Goal: Information Seeking & Learning: Learn about a topic

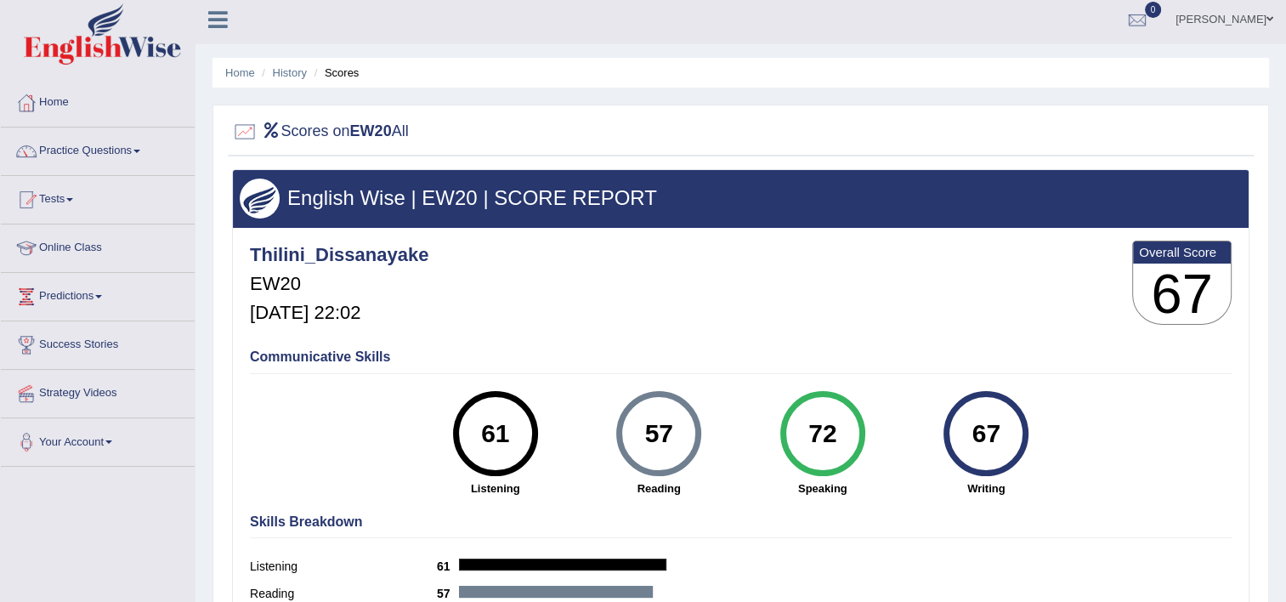
scroll to position [3, 0]
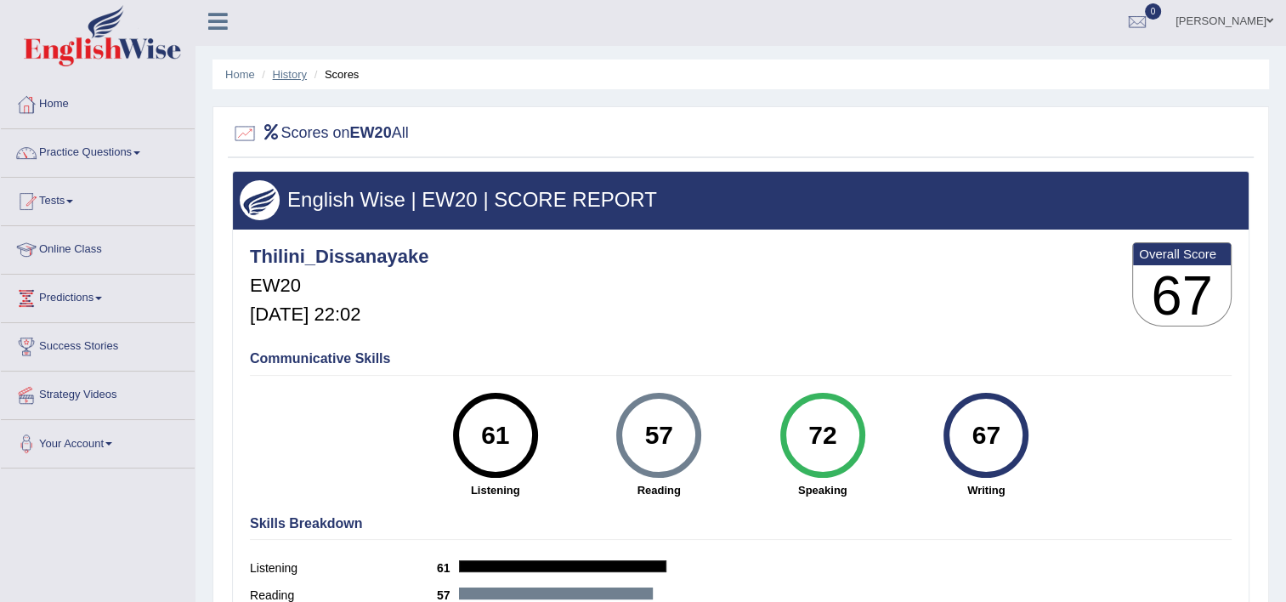
click at [281, 73] on link "History" at bounding box center [290, 74] width 34 height 13
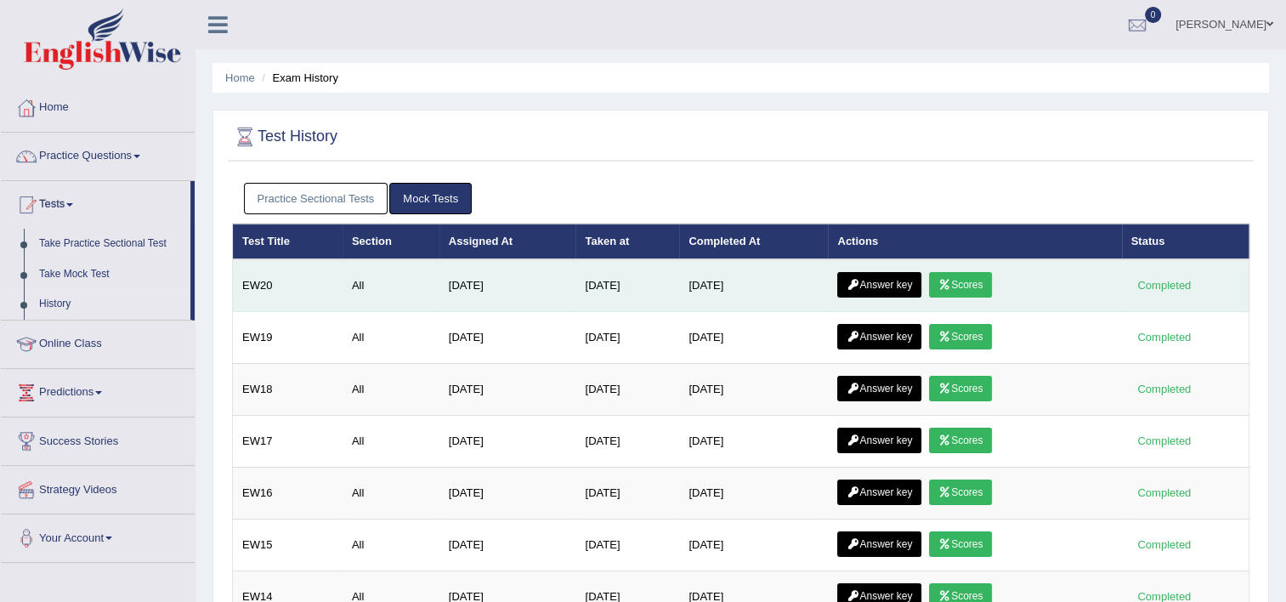
click at [904, 290] on link "Answer key" at bounding box center [879, 285] width 84 height 26
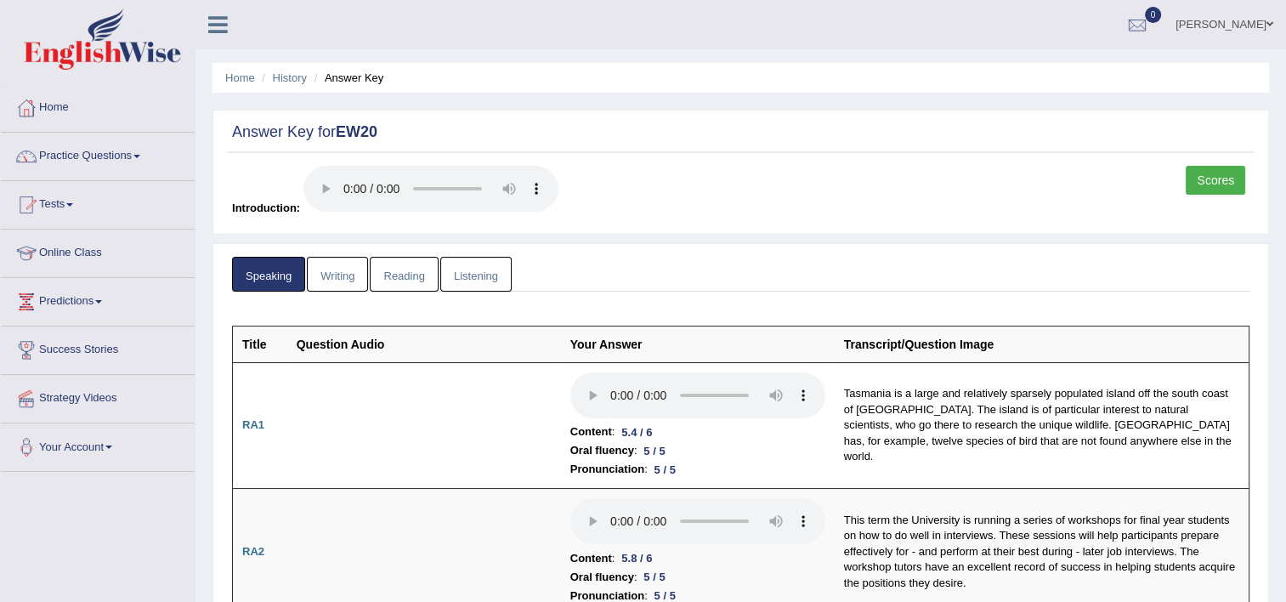
click at [459, 275] on link "Listening" at bounding box center [475, 274] width 71 height 35
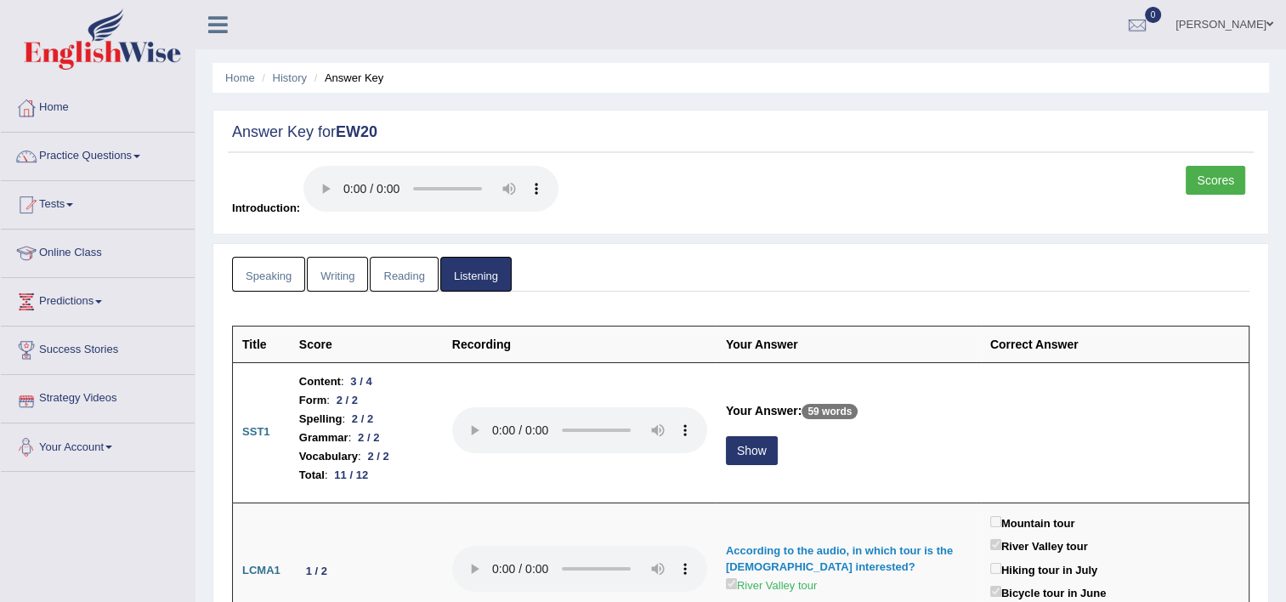
click at [329, 281] on link "Writing" at bounding box center [337, 274] width 61 height 35
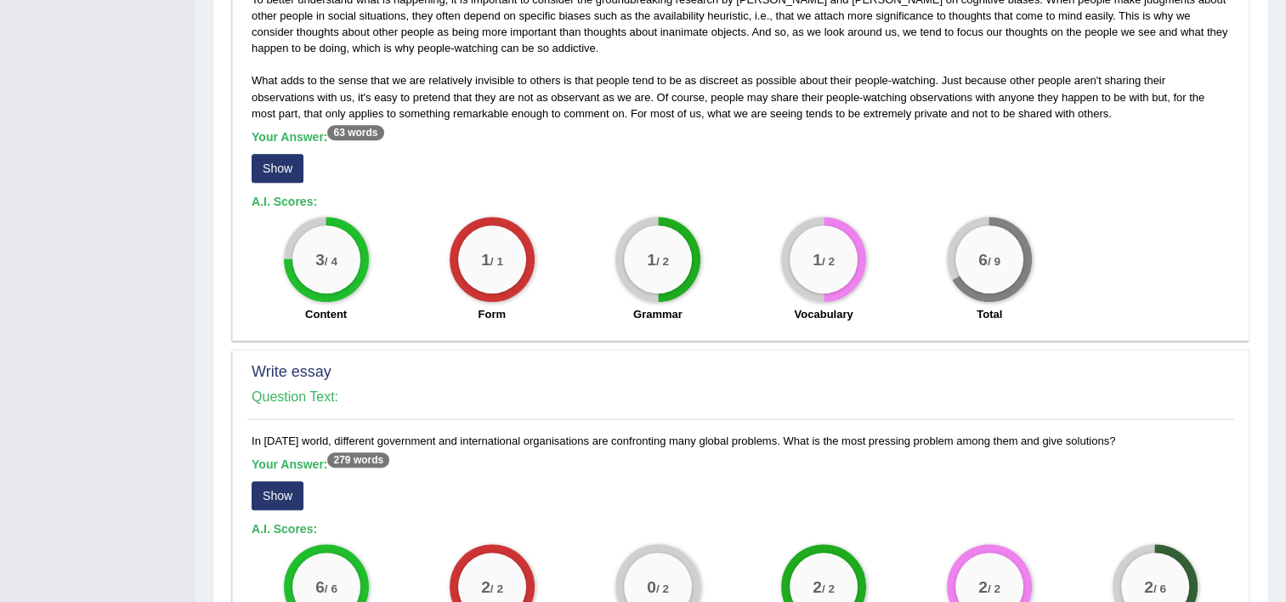
scroll to position [1272, 0]
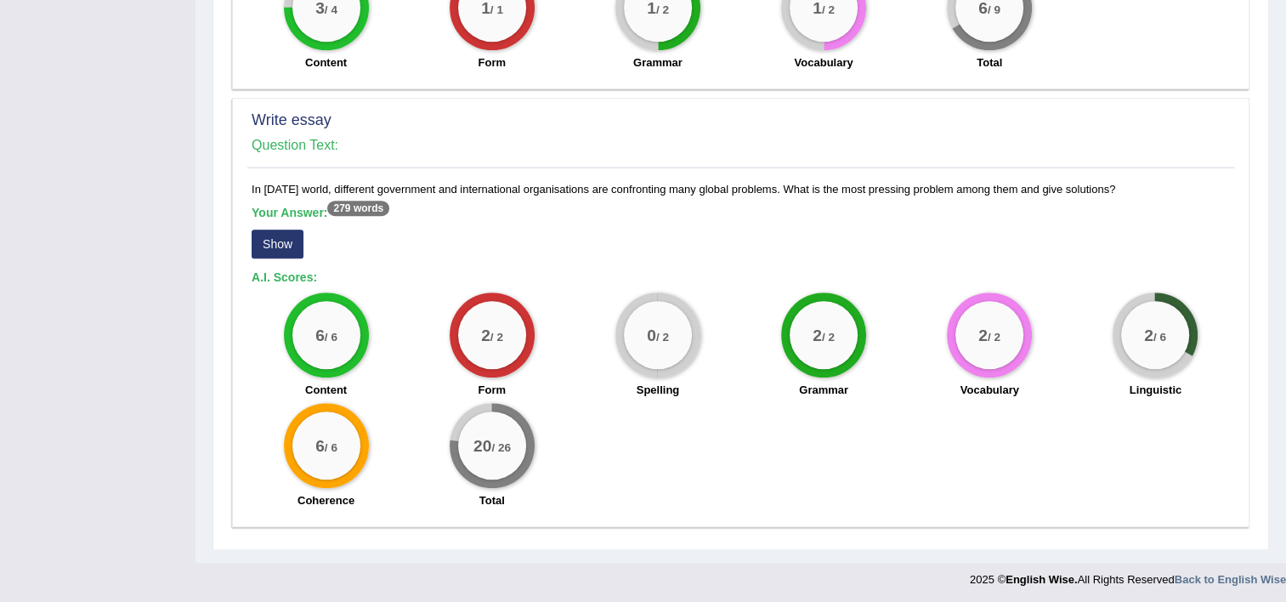
click at [292, 247] on button "Show" at bounding box center [278, 244] width 52 height 29
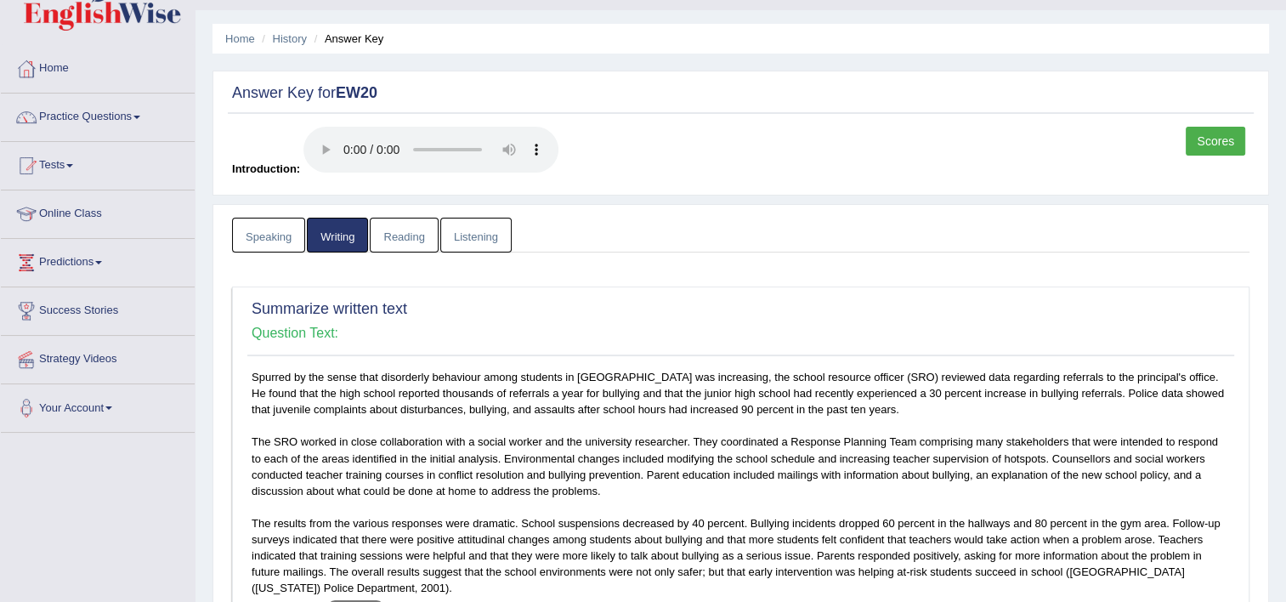
scroll to position [0, 0]
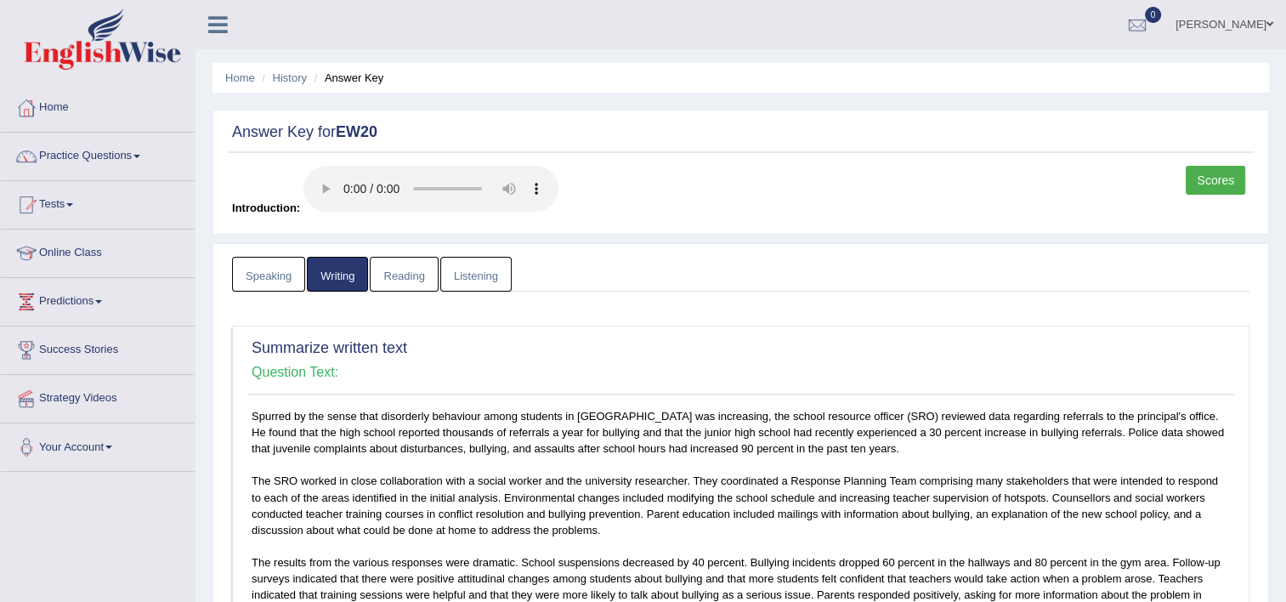
click at [623, 150] on div "Answer Key for EW20" at bounding box center [741, 136] width 1026 height 34
click at [78, 157] on link "Practice Questions" at bounding box center [98, 154] width 194 height 43
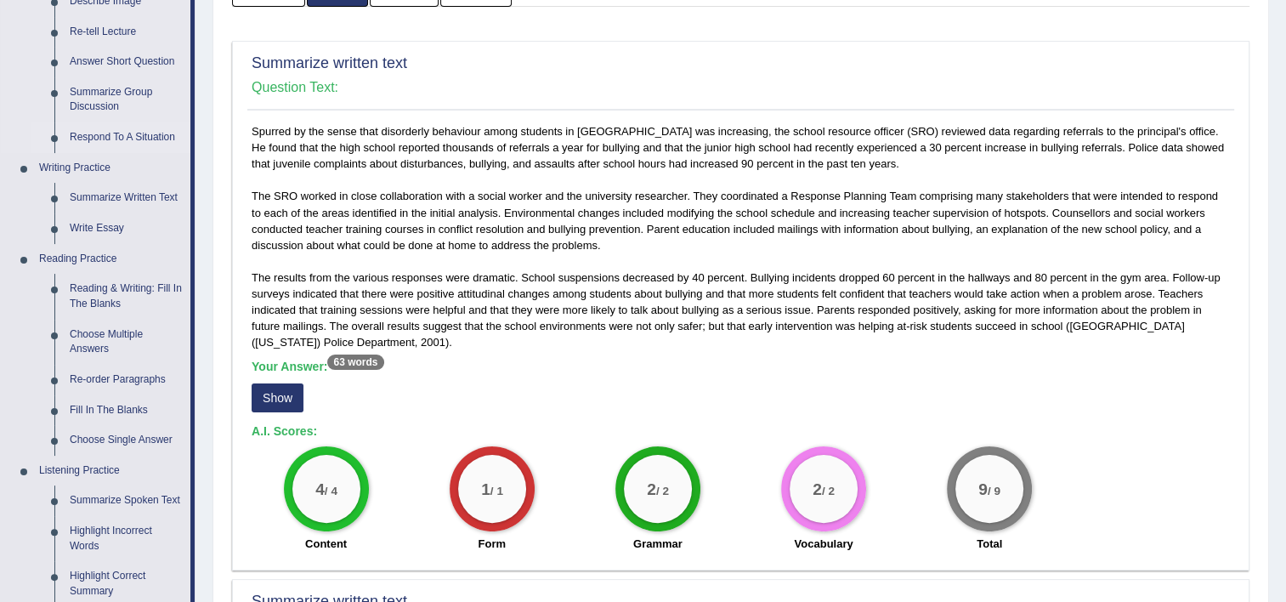
scroll to position [680, 0]
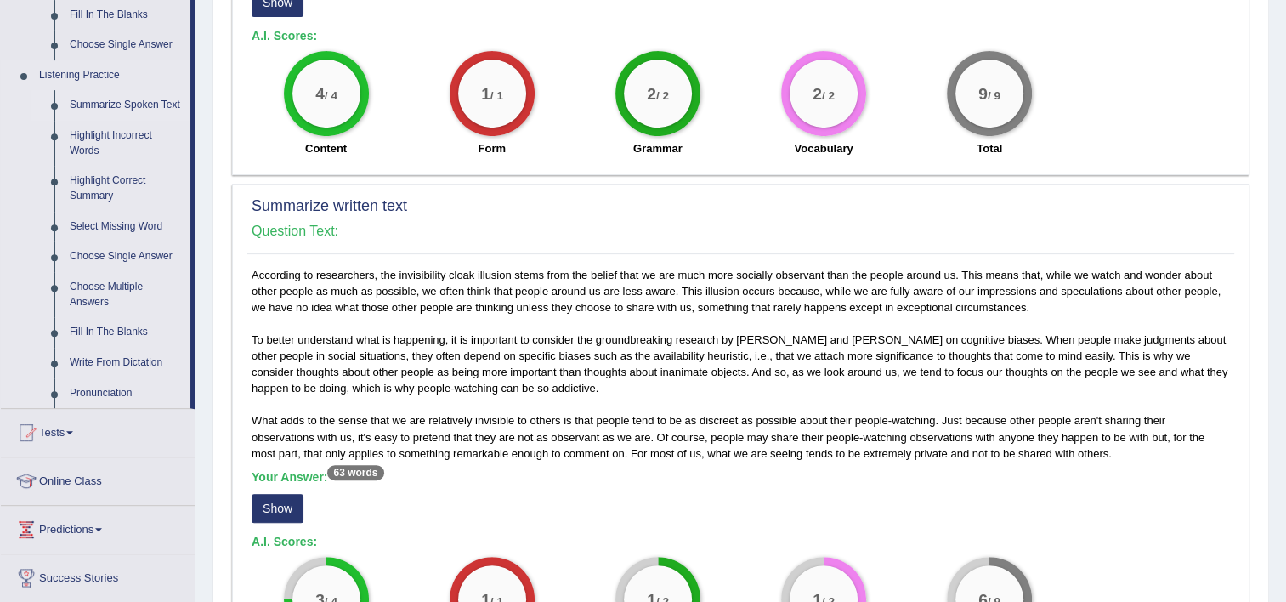
click at [97, 105] on link "Summarize Spoken Text" at bounding box center [126, 105] width 128 height 31
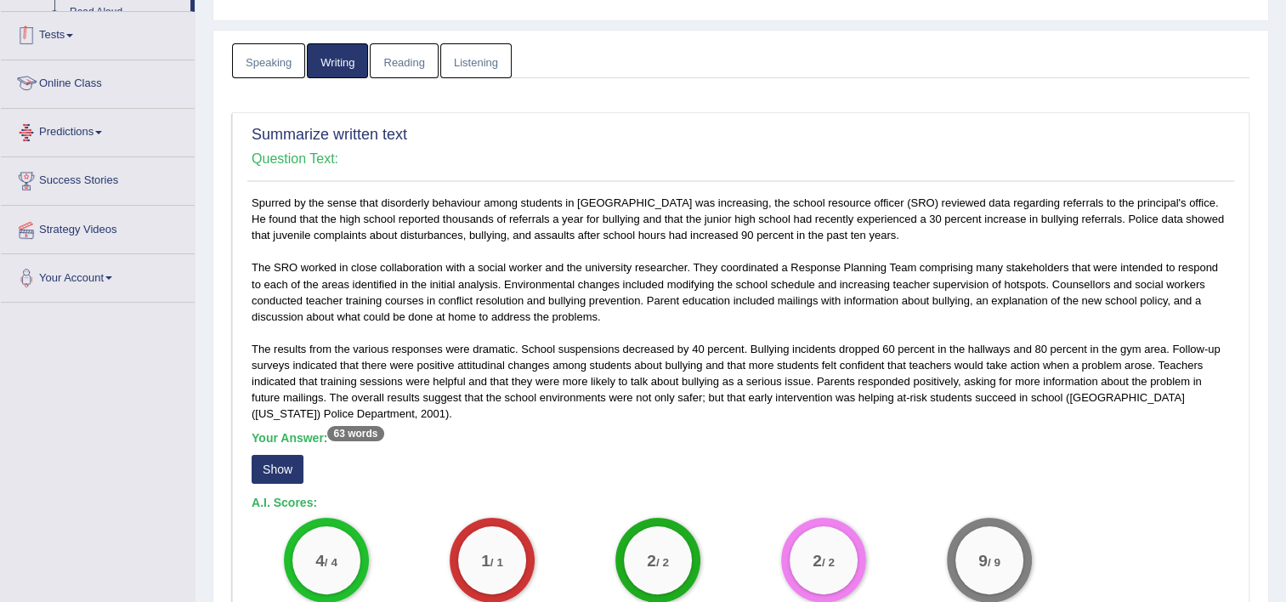
scroll to position [304, 0]
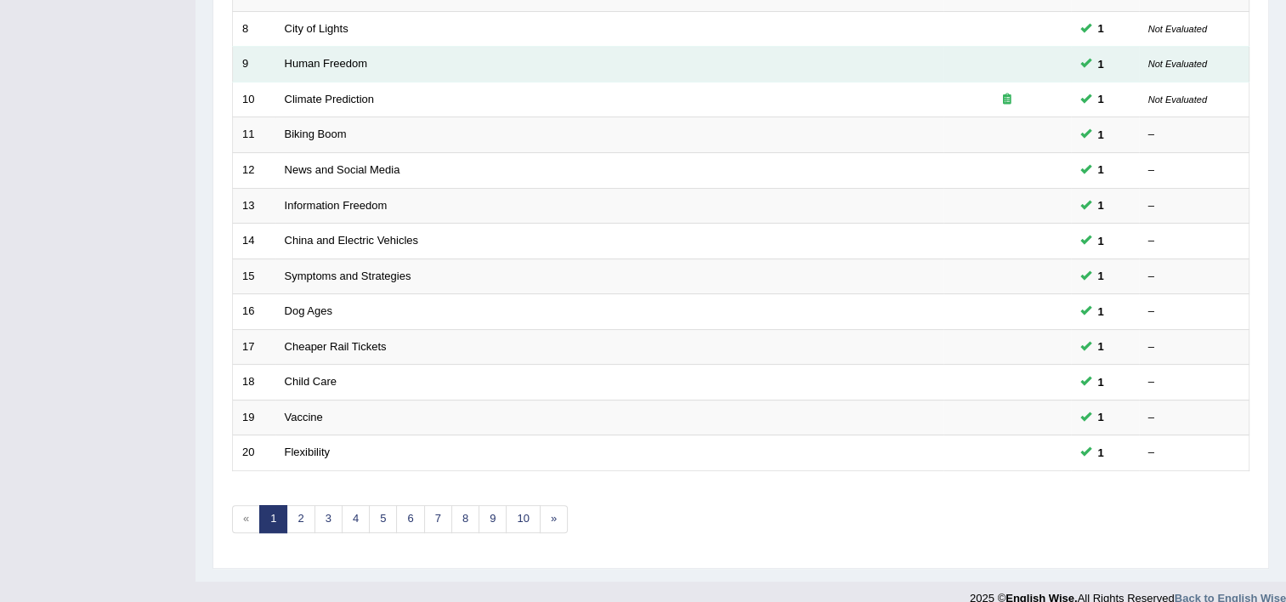
scroll to position [510, 0]
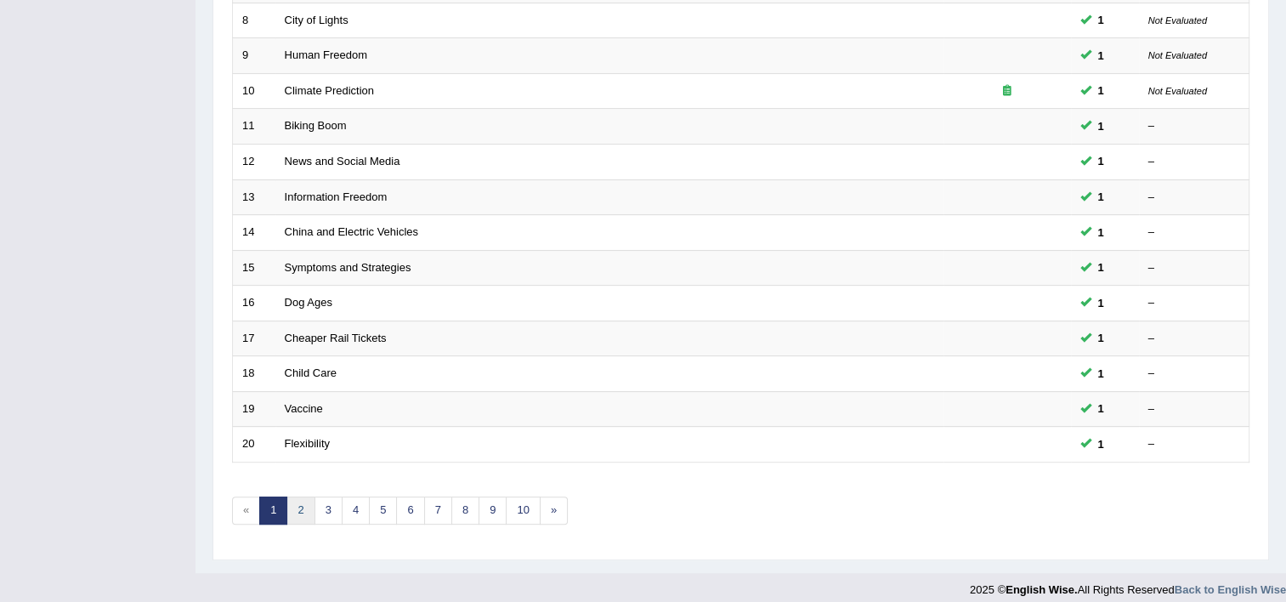
click at [291, 500] on link "2" at bounding box center [301, 511] width 28 height 28
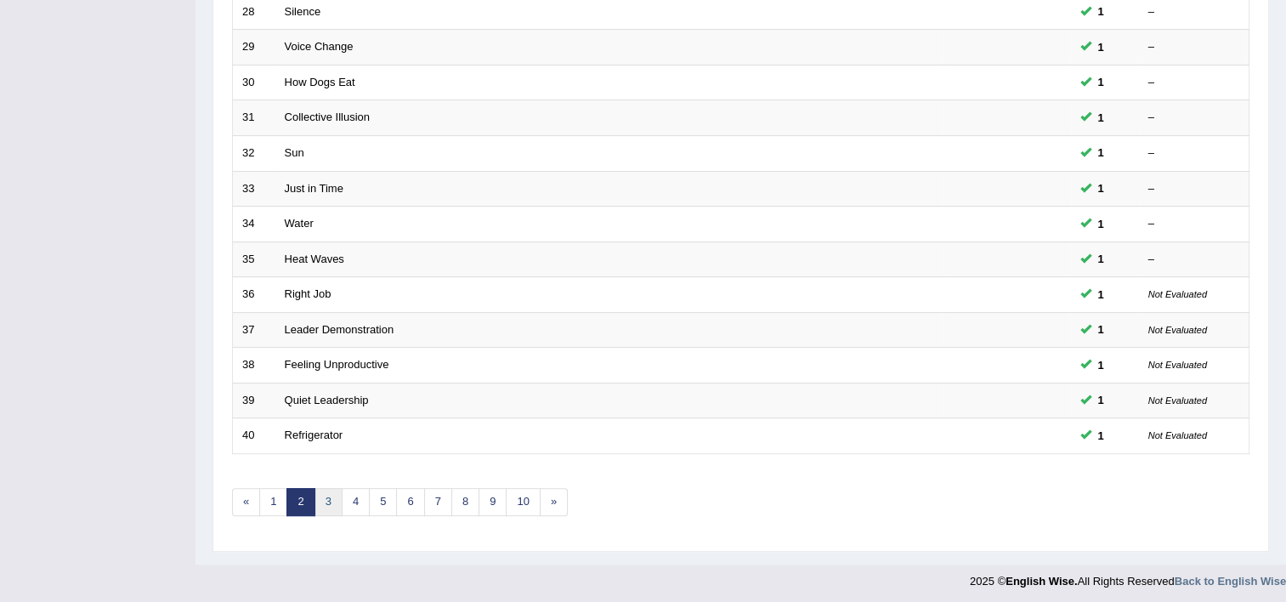
click at [326, 494] on link "3" at bounding box center [329, 502] width 28 height 28
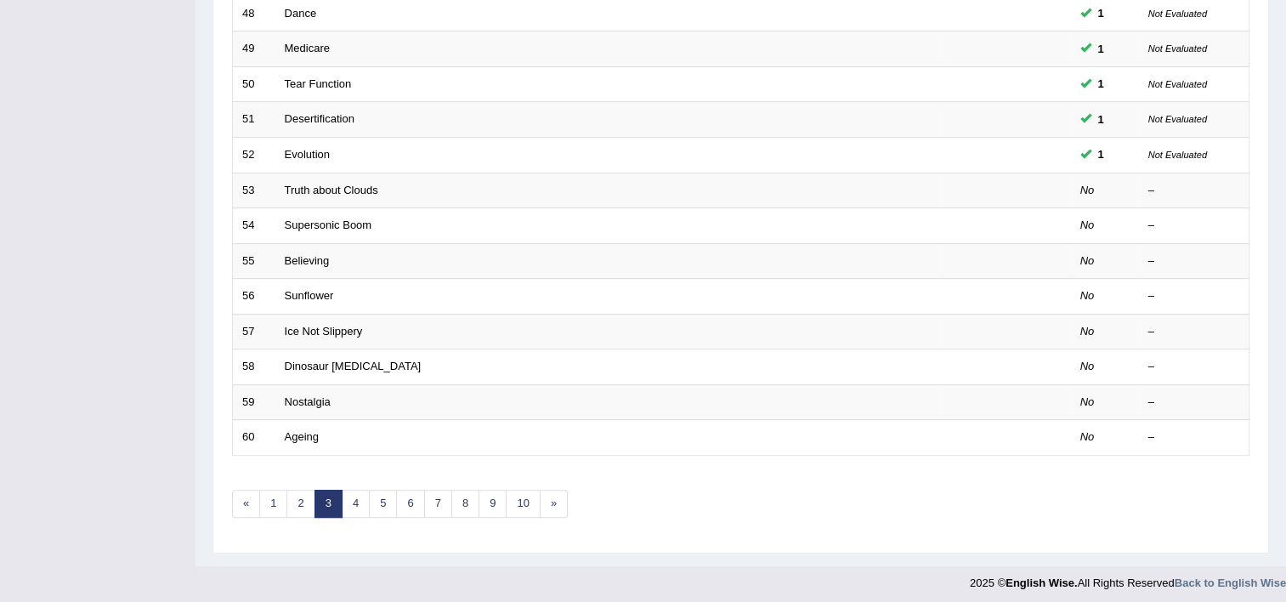
scroll to position [519, 0]
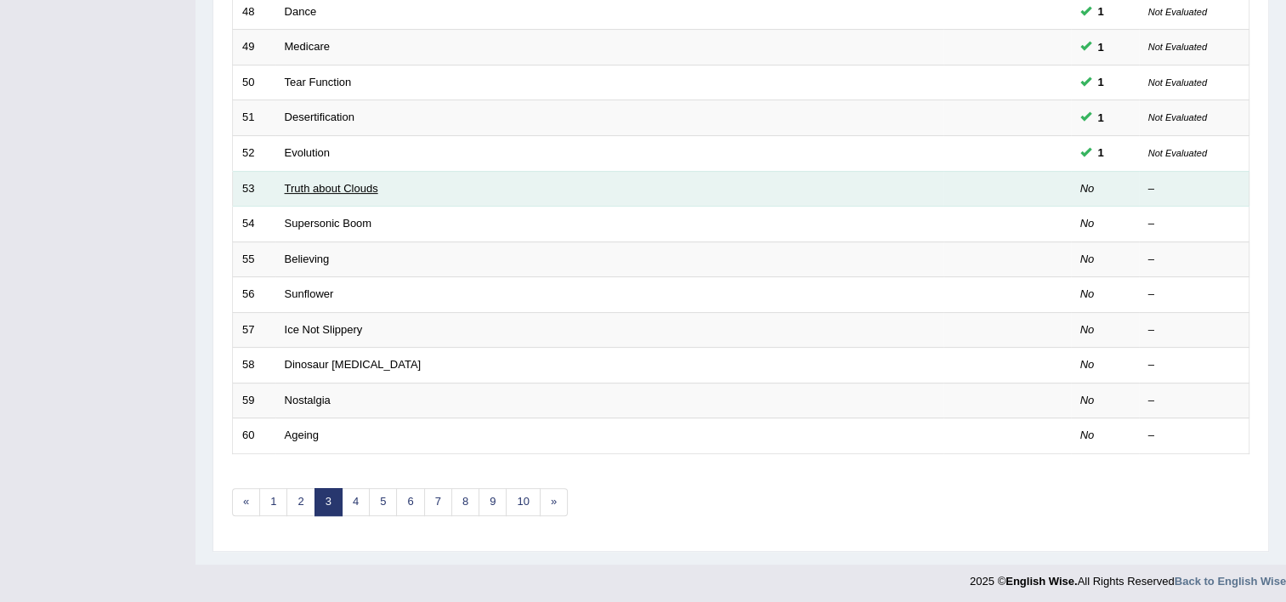
click at [366, 186] on link "Truth about Clouds" at bounding box center [332, 188] width 94 height 13
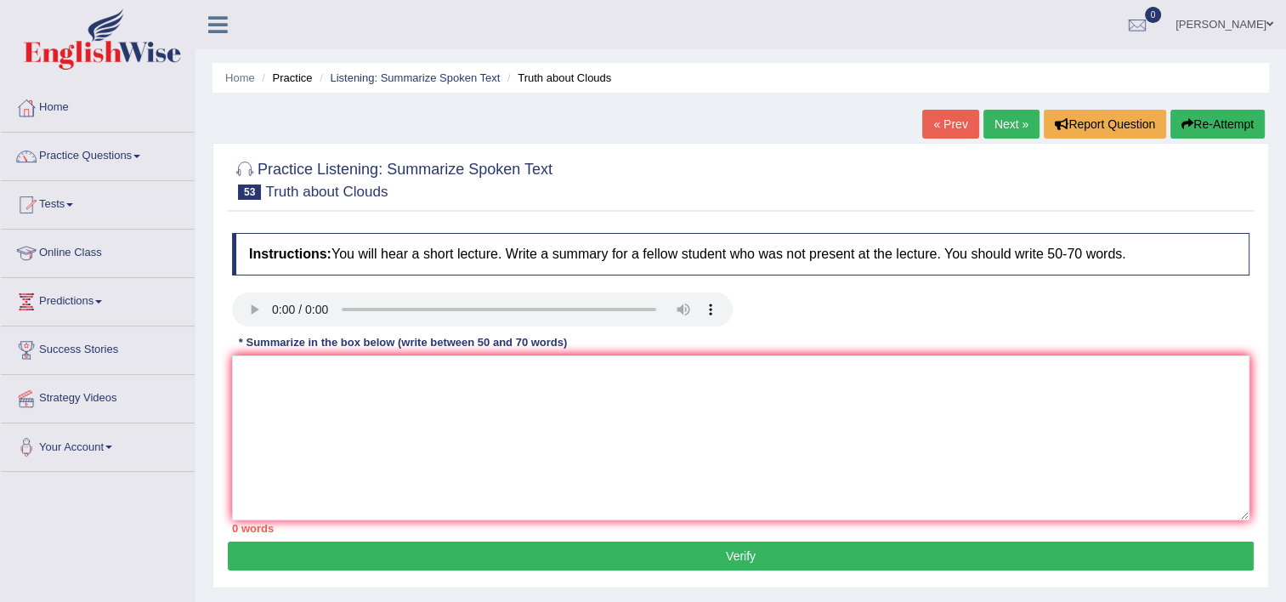
click at [211, 321] on div "Home Practice Listening: Summarize Spoken Text Truth about Clouds « Prev Next »…" at bounding box center [741, 425] width 1091 height 850
click at [263, 380] on textarea at bounding box center [741, 437] width 1018 height 165
type textarea "a"
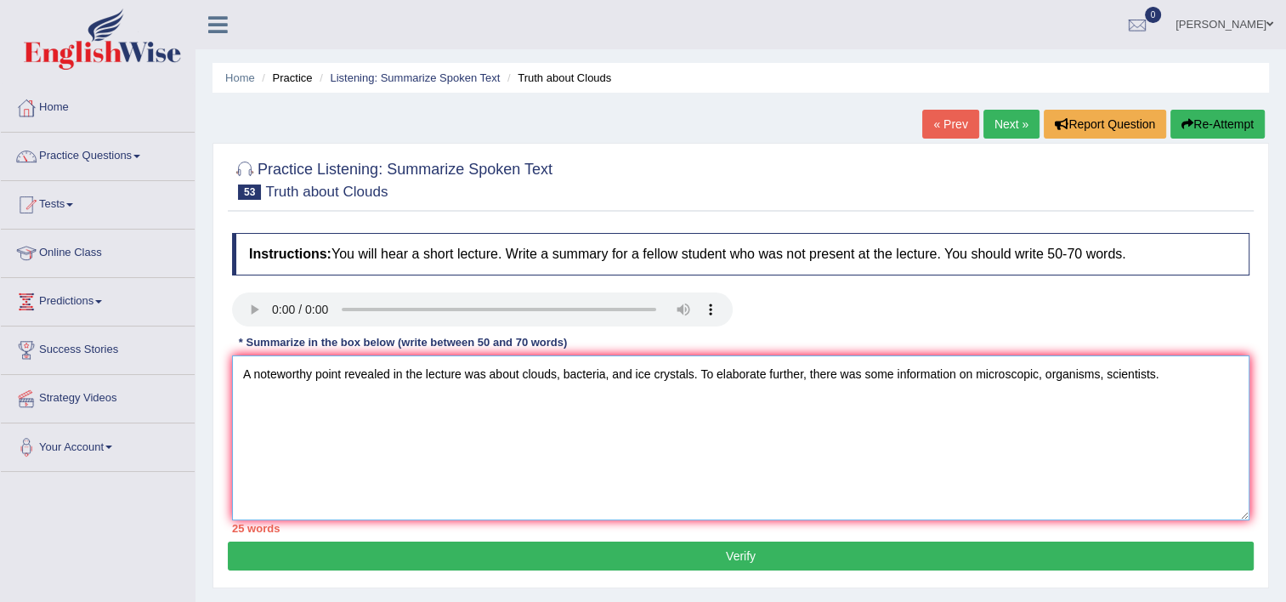
click at [1107, 374] on textarea "A noteworthy point revealed in the lecture was about clouds, bacteria, and ice …" at bounding box center [741, 437] width 1018 height 165
click at [1199, 374] on textarea "A noteworthy point revealed in the lecture was about clouds, bacteria, and ice …" at bounding box center [741, 437] width 1018 height 165
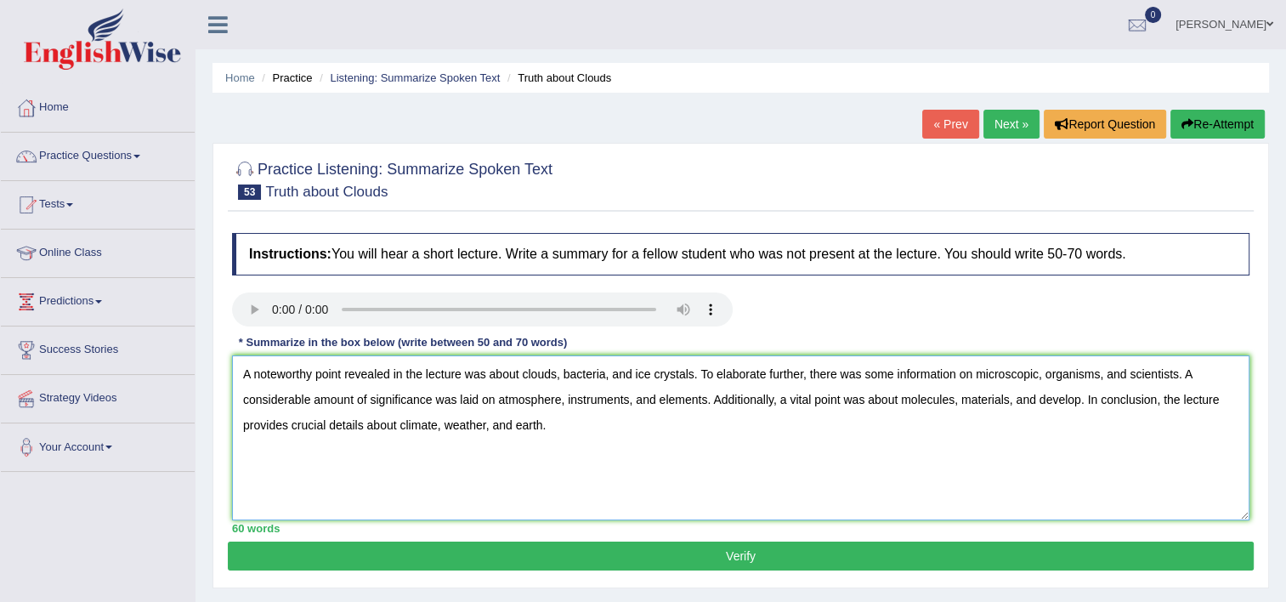
type textarea "A noteworthy point revealed in the lecture was about clouds, bacteria, and ice …"
click at [845, 559] on button "Verify" at bounding box center [741, 556] width 1026 height 29
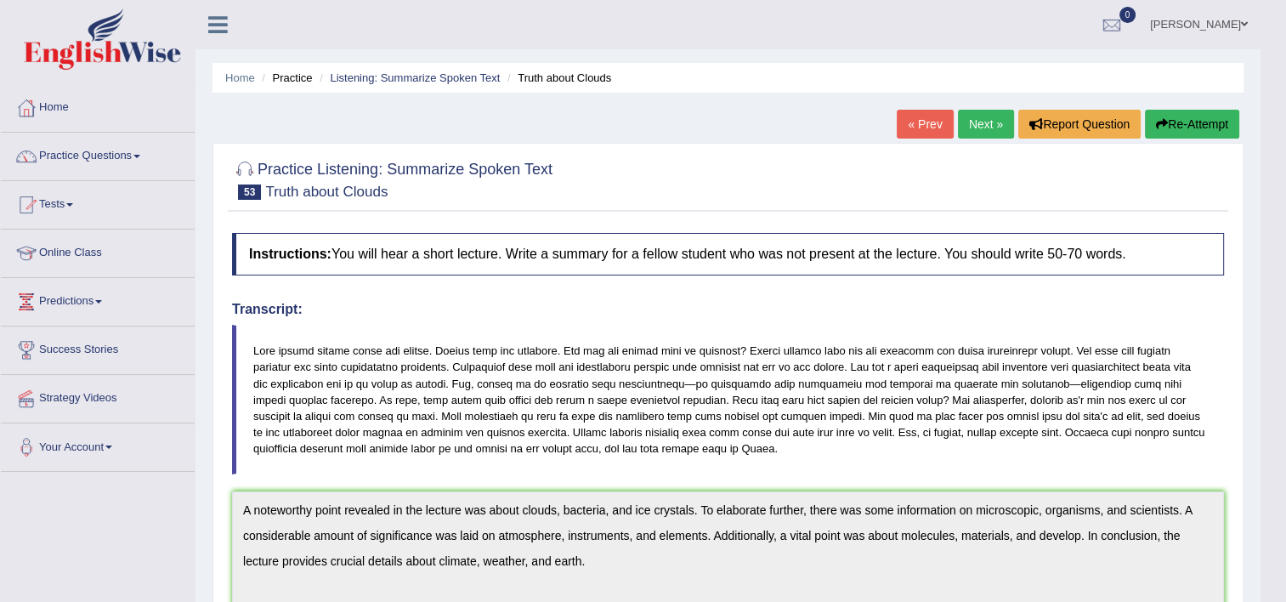
click at [999, 116] on link "Next »" at bounding box center [986, 124] width 56 height 29
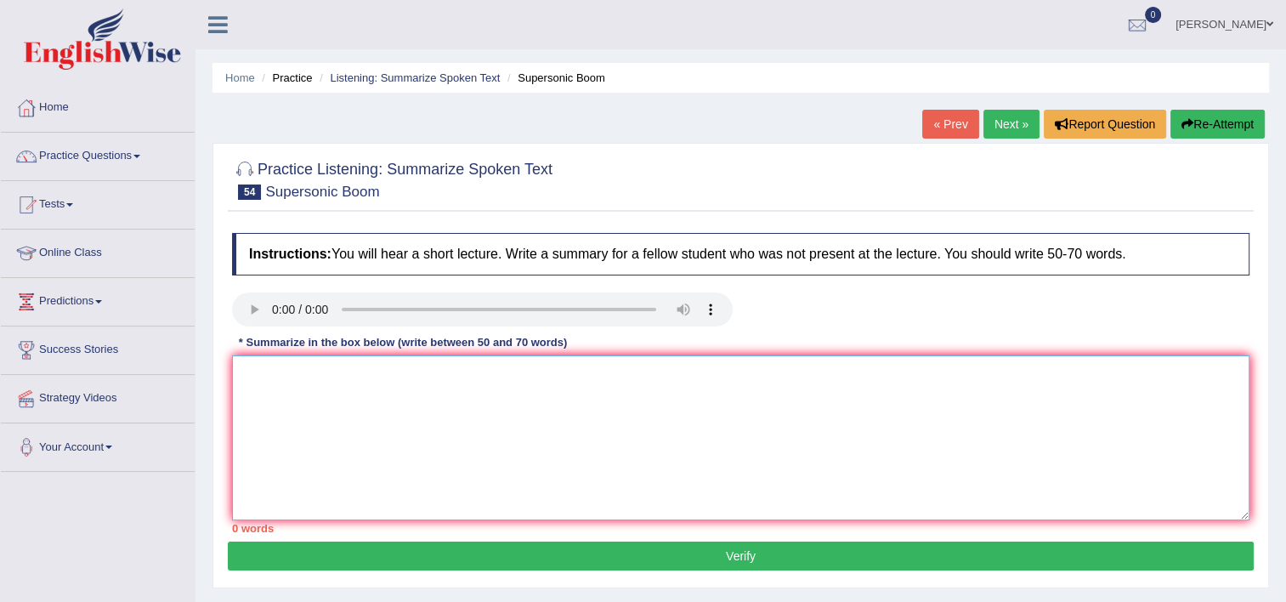
click at [261, 392] on textarea at bounding box center [741, 437] width 1018 height 165
click at [259, 402] on textarea at bounding box center [741, 437] width 1018 height 165
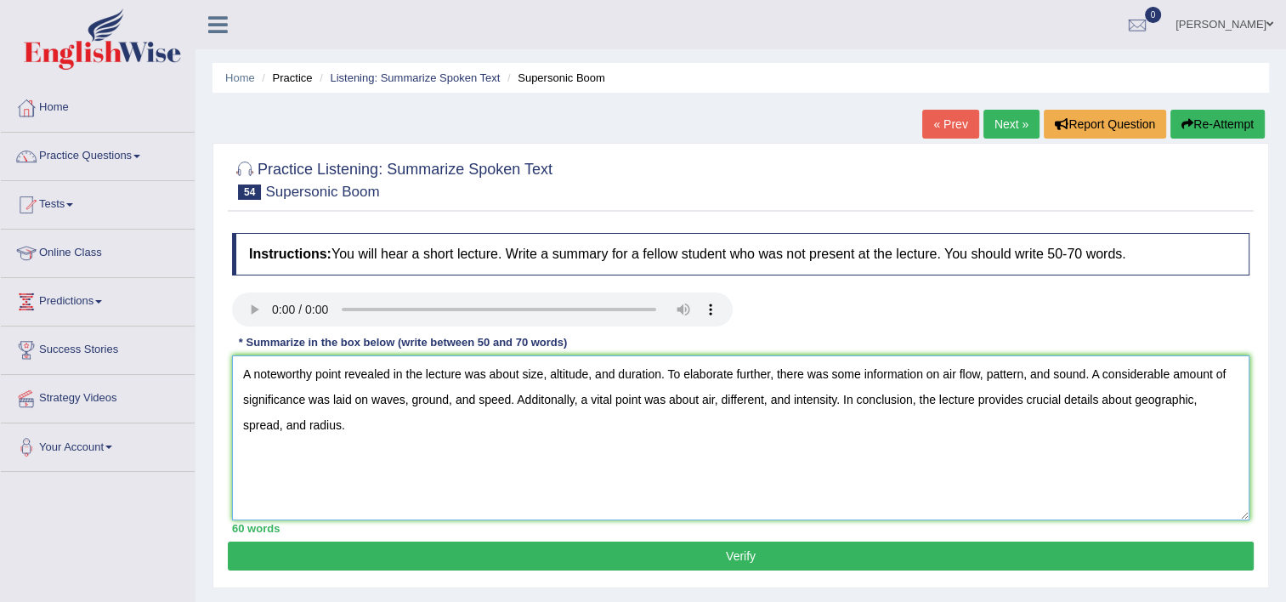
type textarea "A noteworthy point revealed in the lecture was about size, altitude, and durati…"
click at [445, 559] on button "Verify" at bounding box center [741, 556] width 1026 height 29
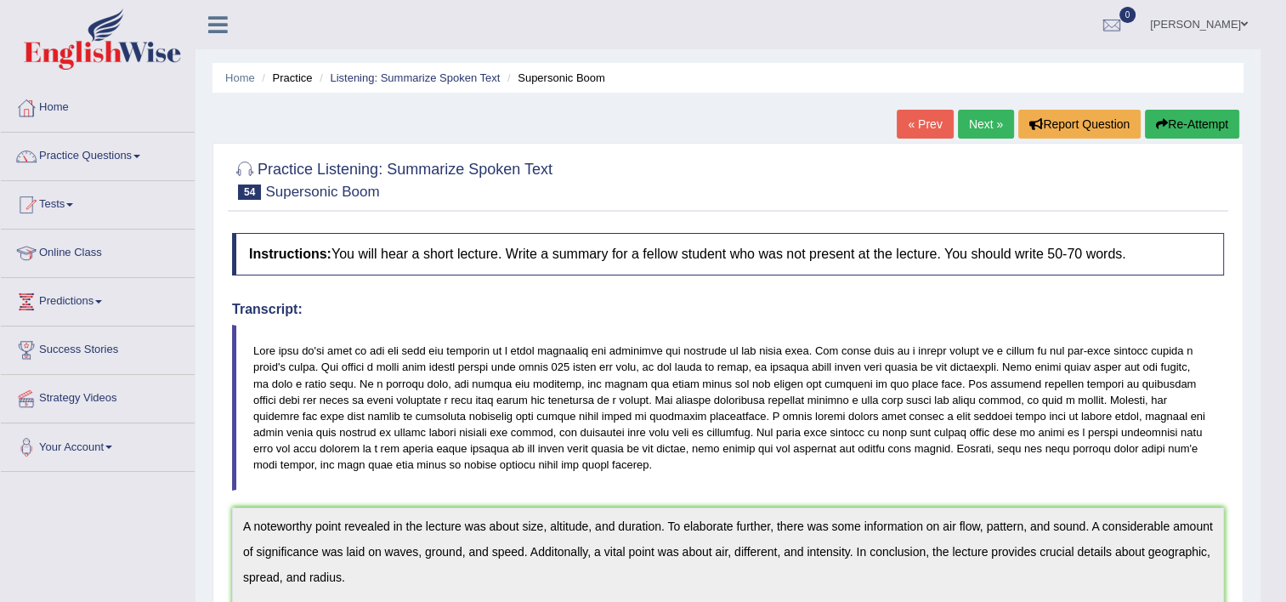
click at [985, 116] on link "Next »" at bounding box center [986, 124] width 56 height 29
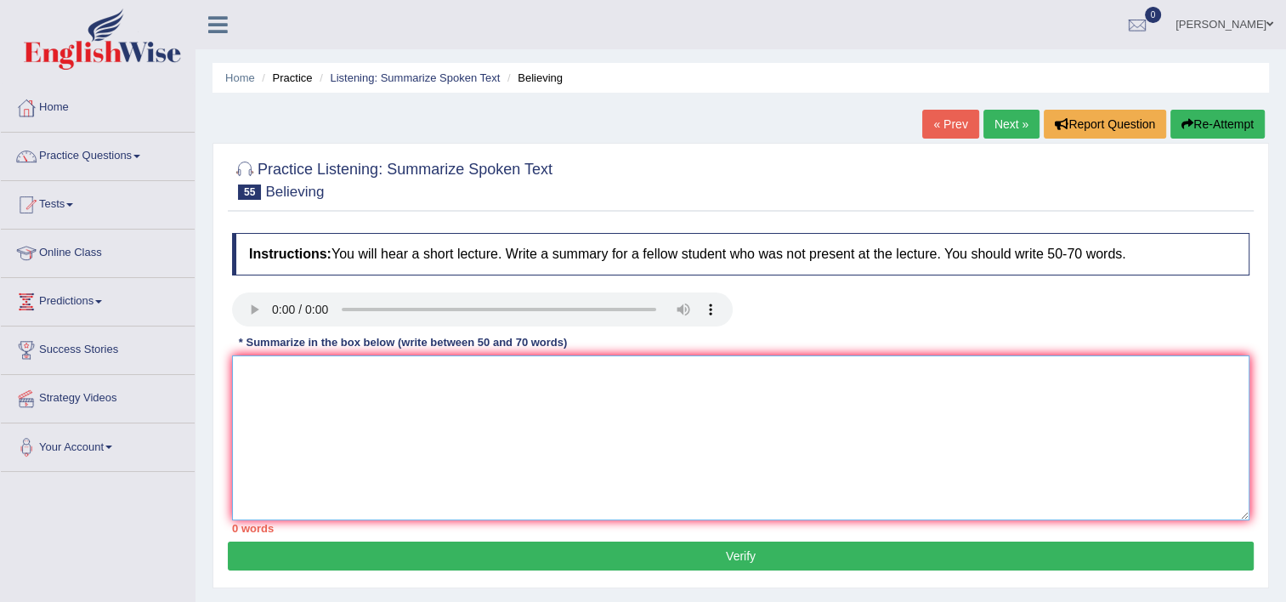
click at [277, 373] on textarea at bounding box center [741, 437] width 1018 height 165
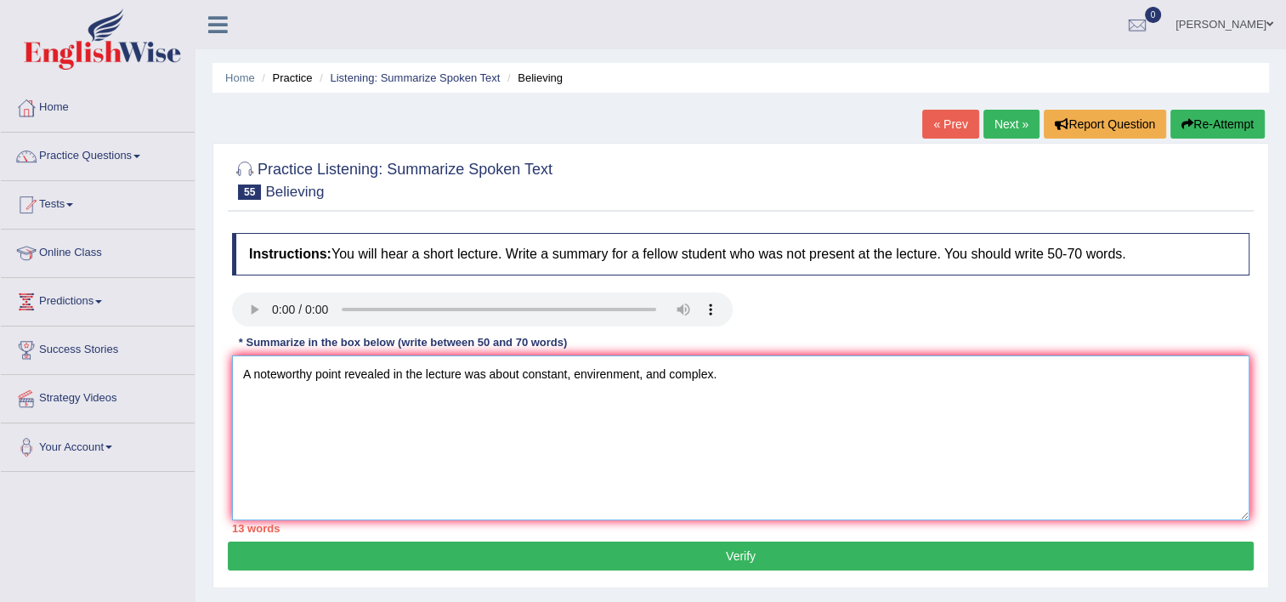
click at [603, 372] on textarea "A noteworthy point revealed in the lecture was about constant, envirenment, and…" at bounding box center [741, 437] width 1018 height 165
click at [716, 374] on textarea "A noteworthy point revealed in the lecture was about constant, environment, and…" at bounding box center [741, 437] width 1018 height 165
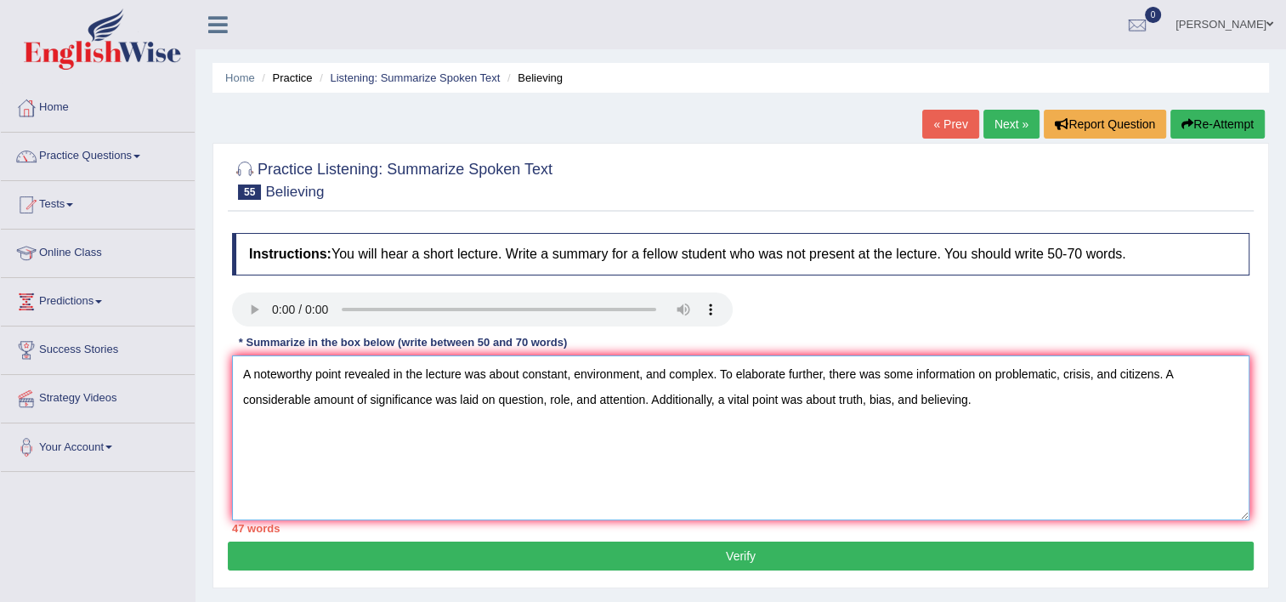
click at [951, 397] on textarea "A noteworthy point revealed in the lecture was about constant, environment, and…" at bounding box center [741, 437] width 1018 height 165
click at [987, 402] on textarea "A noteworthy point revealed in the lecture was about constant, environment, and…" at bounding box center [741, 437] width 1018 height 165
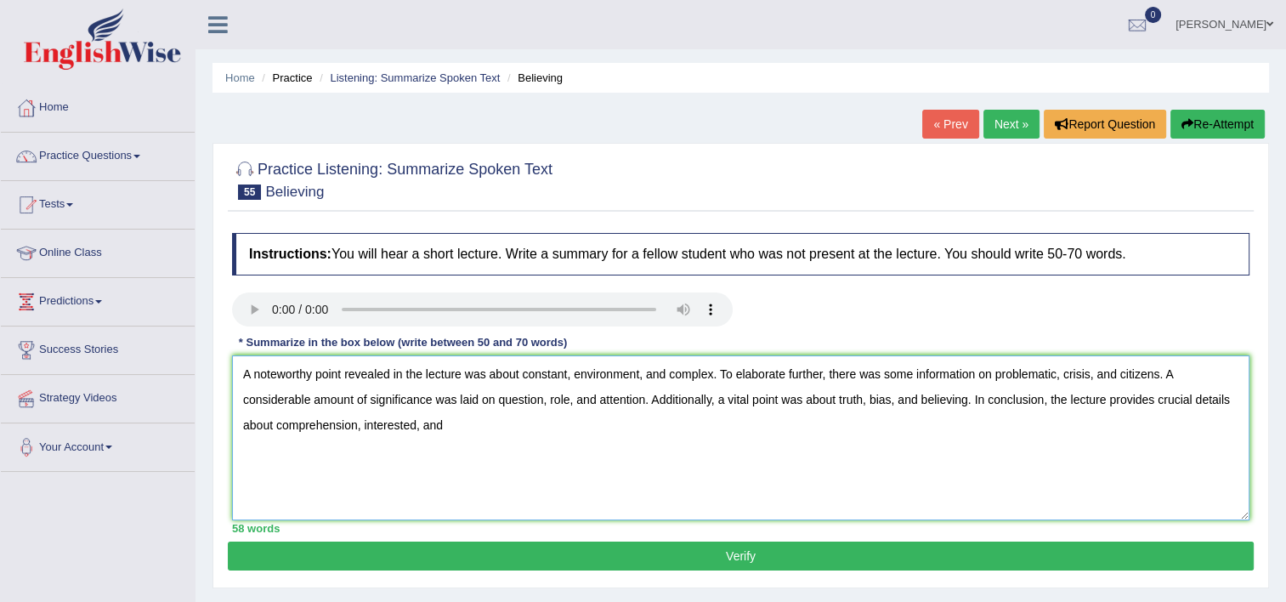
click at [389, 423] on textarea "A noteworthy point revealed in the lecture was about constant, environment, and…" at bounding box center [741, 437] width 1018 height 165
type textarea "A noteworthy point revealed in the lecture was about constant, environment, and…"
click at [474, 556] on button "Verify" at bounding box center [741, 556] width 1026 height 29
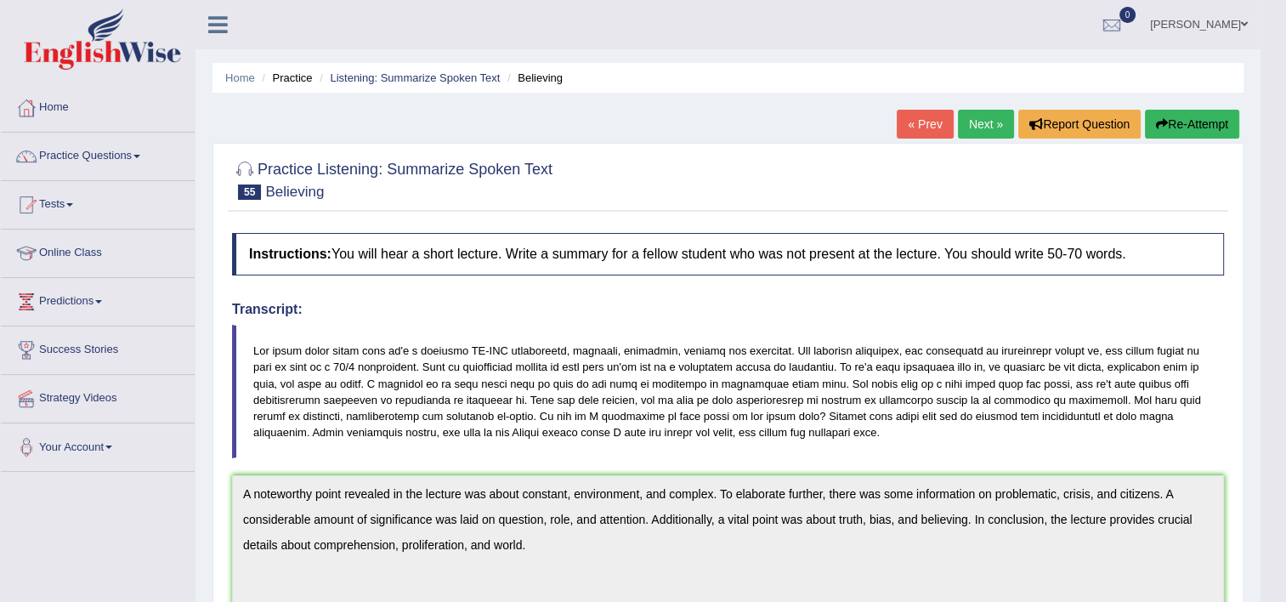
click at [977, 117] on link "Next »" at bounding box center [986, 124] width 56 height 29
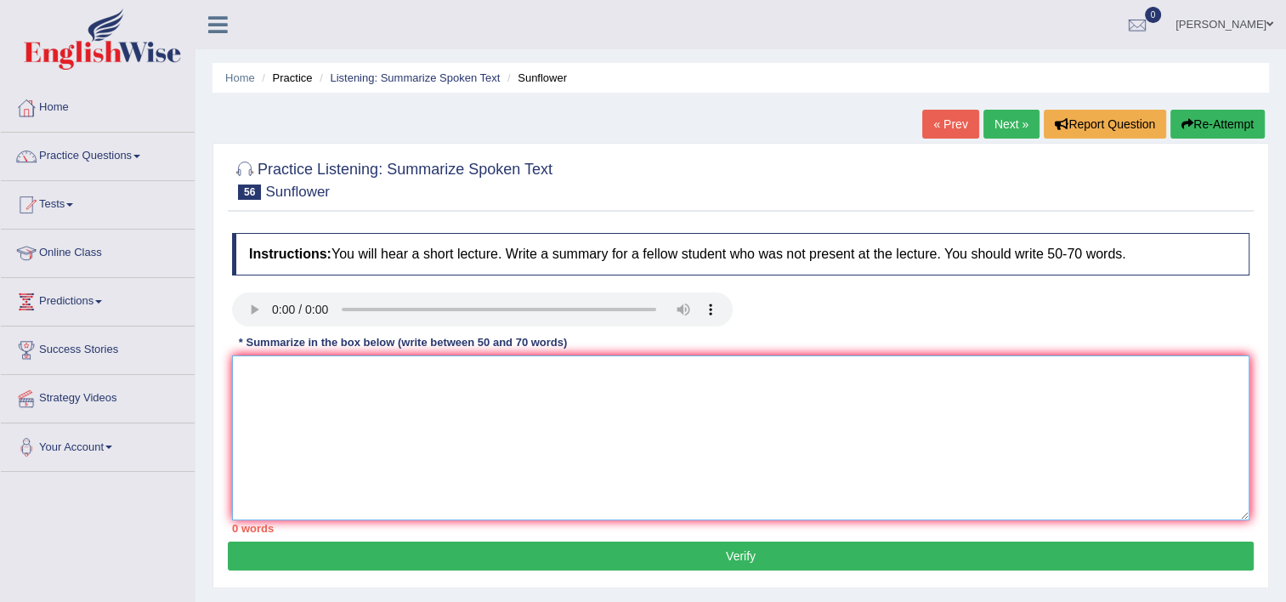
click at [256, 376] on textarea at bounding box center [741, 437] width 1018 height 165
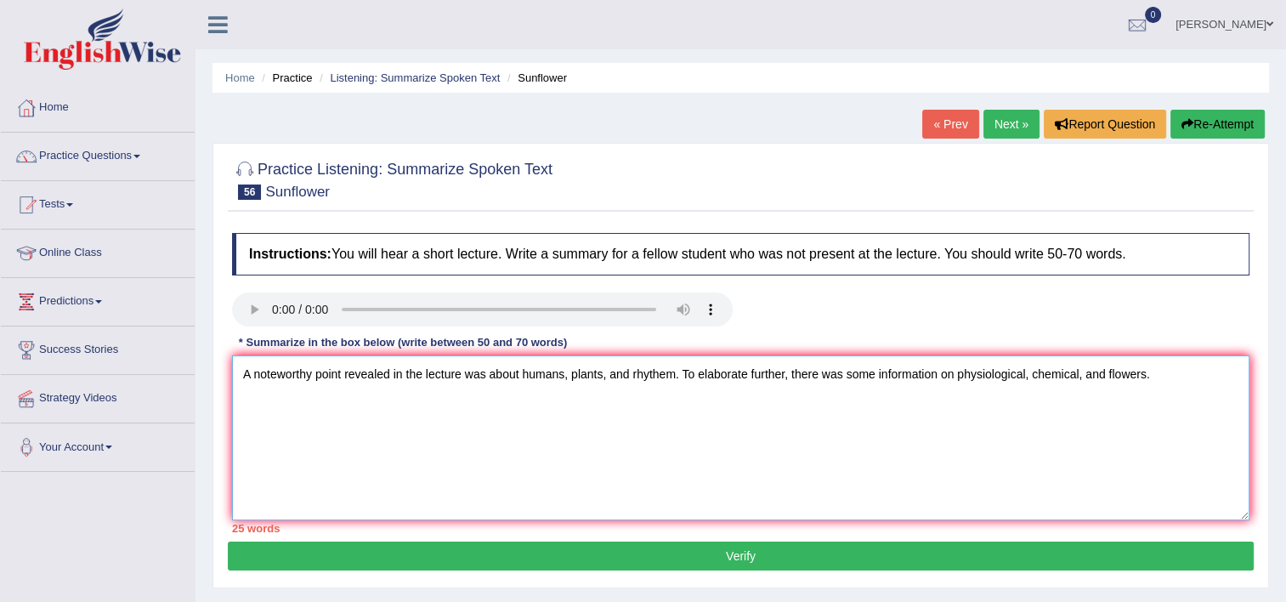
click at [1108, 378] on textarea "A noteworthy point revealed in the lecture was about humans, plants, and rhythe…" at bounding box center [741, 437] width 1018 height 165
click at [1174, 375] on textarea "A noteworthy point revealed in the lecture was about humans, plants, and rhythe…" at bounding box center [741, 437] width 1018 height 165
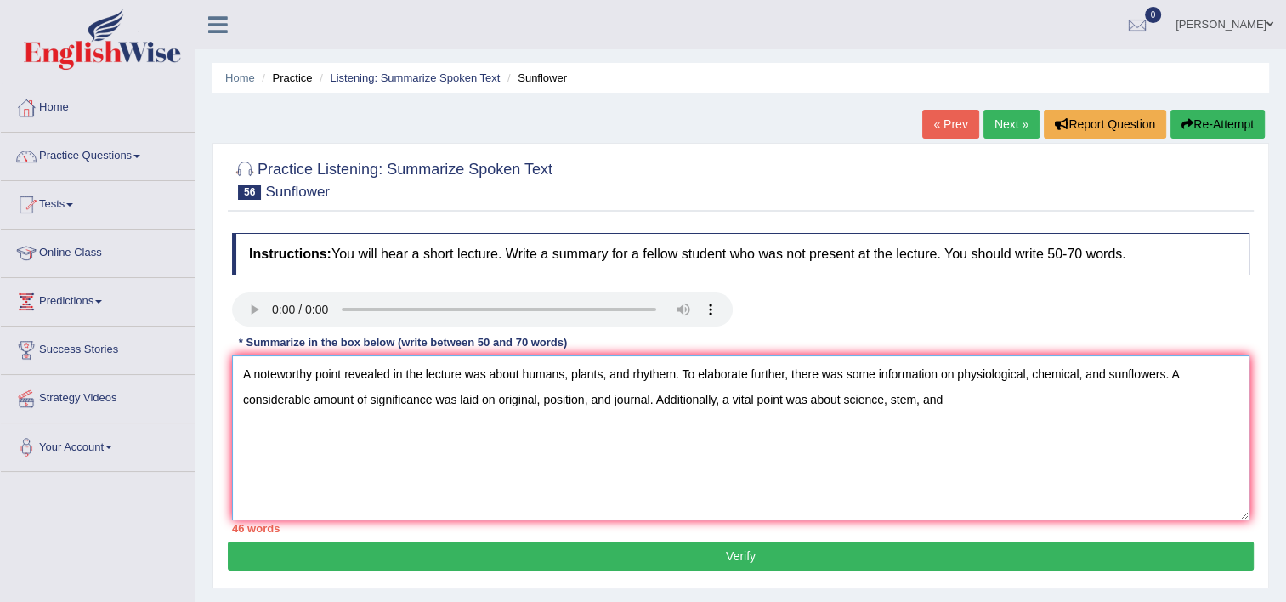
click at [917, 395] on textarea "A noteworthy point revealed in the lecture was about humans, plants, and rhythe…" at bounding box center [741, 437] width 1018 height 165
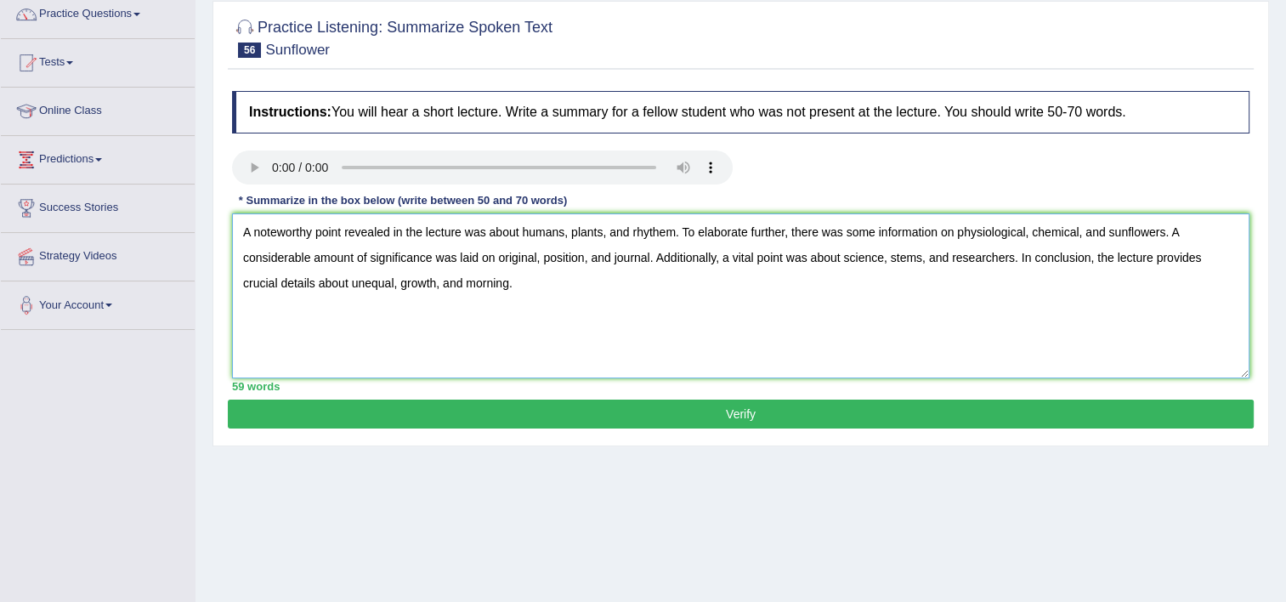
scroll to position [255, 0]
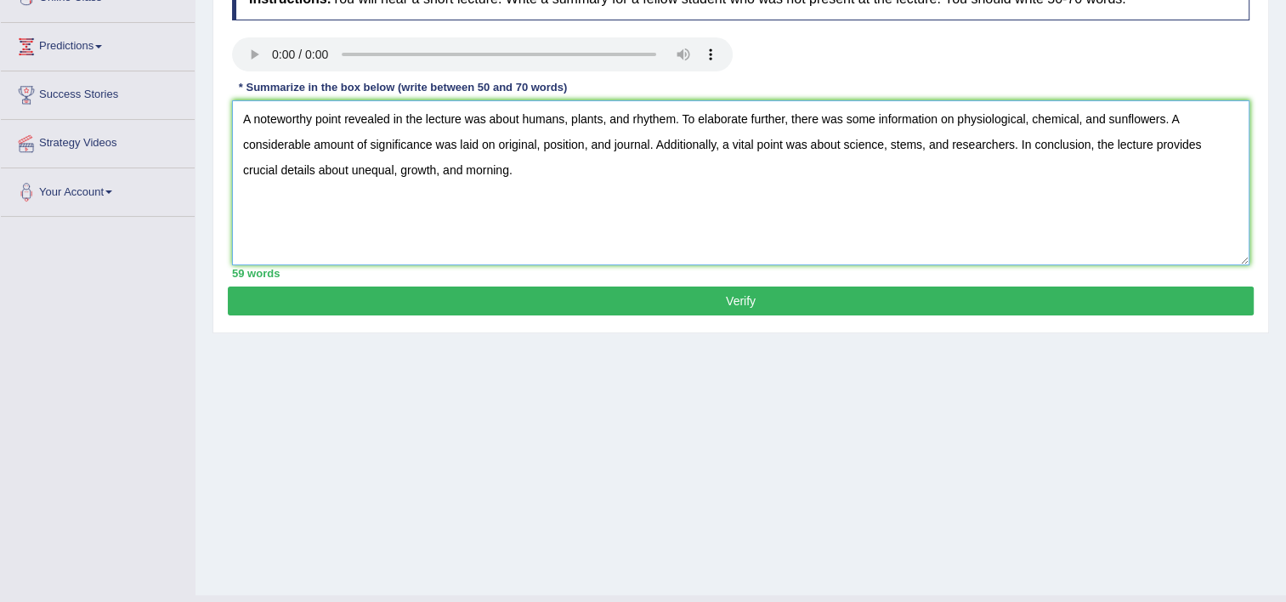
type textarea "A noteworthy point revealed in the lecture was about humans, plants, and rhythe…"
click at [926, 313] on button "Verify" at bounding box center [741, 301] width 1026 height 29
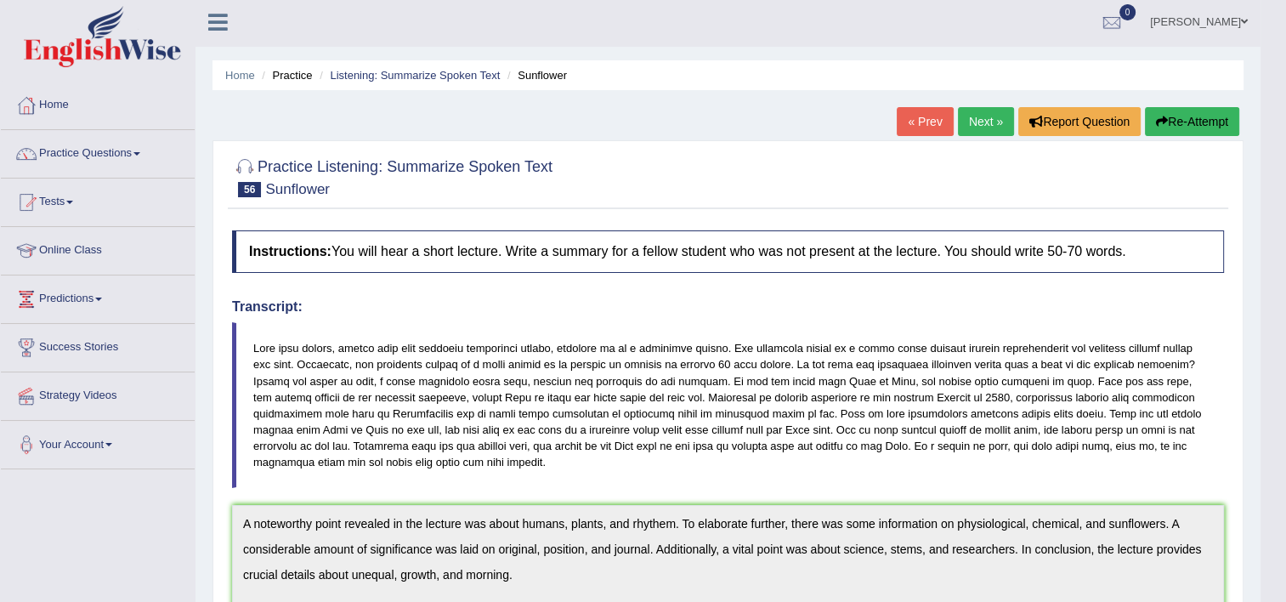
scroll to position [0, 0]
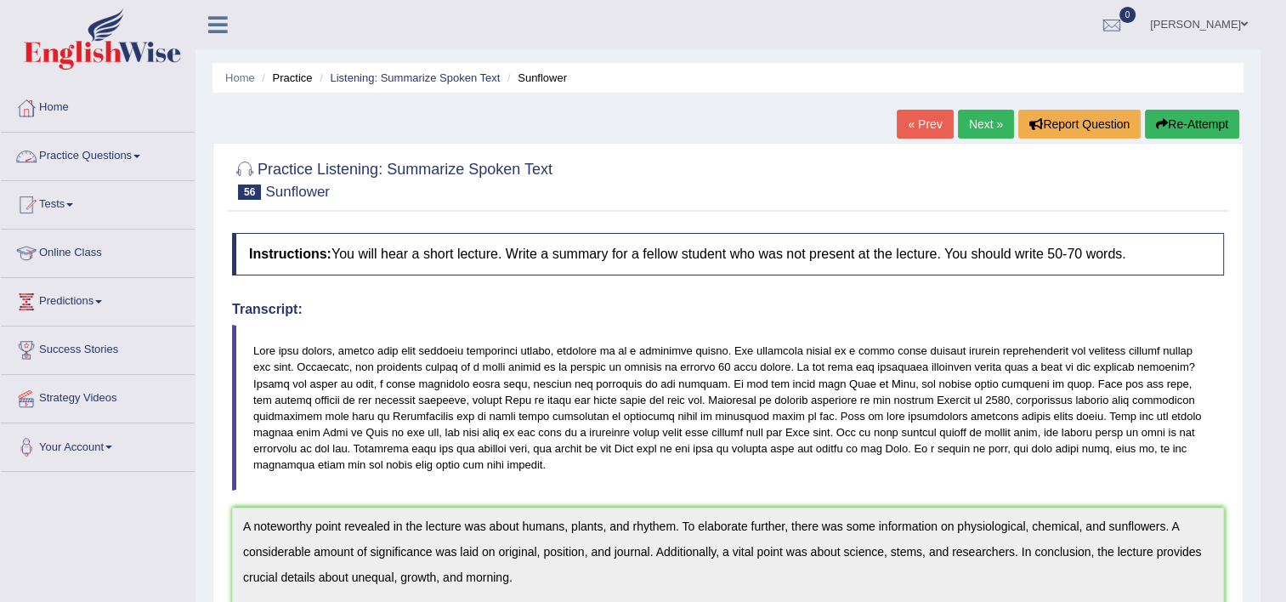
click at [139, 147] on link "Practice Questions" at bounding box center [98, 154] width 194 height 43
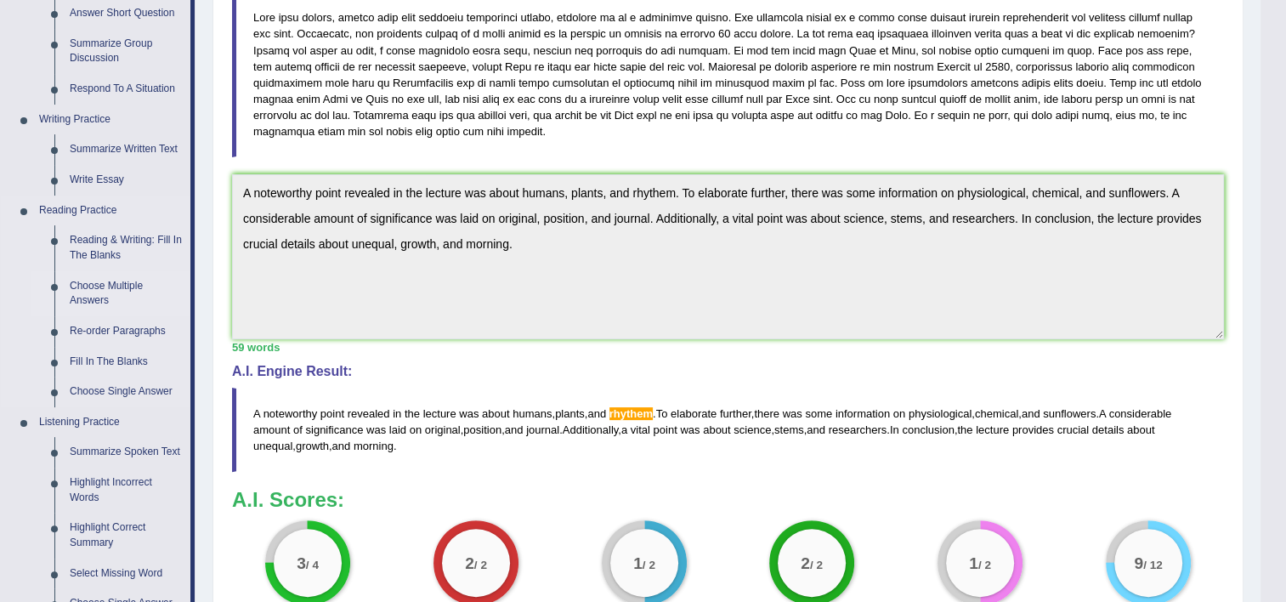
scroll to position [510, 0]
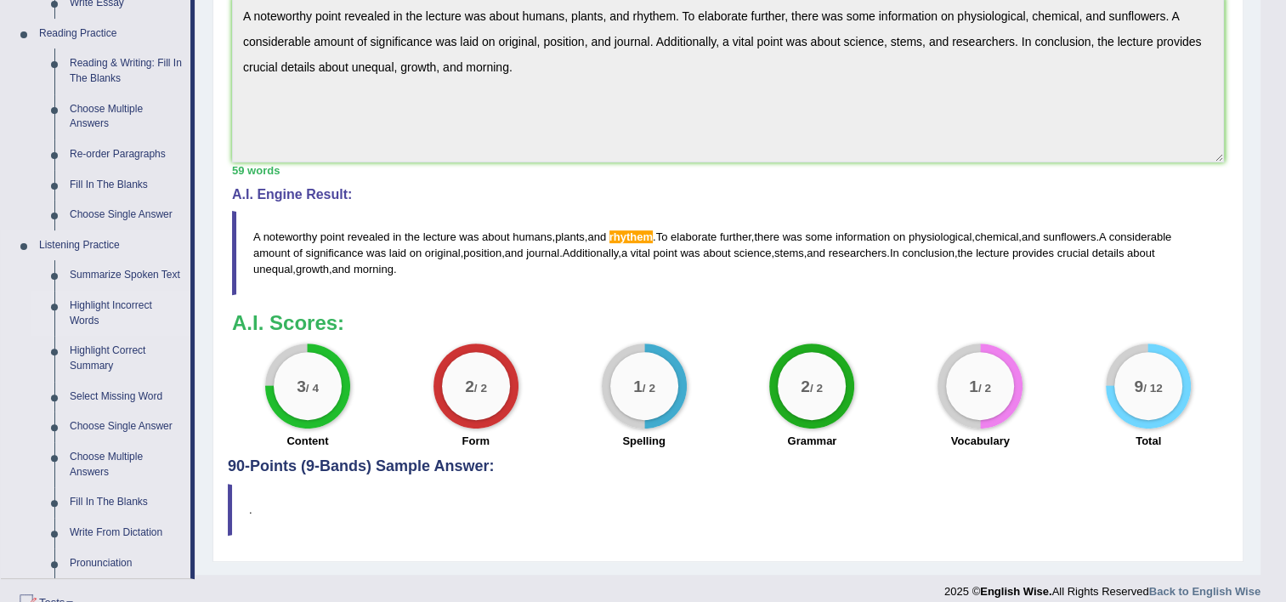
click at [121, 303] on link "Highlight Incorrect Words" at bounding box center [126, 313] width 128 height 45
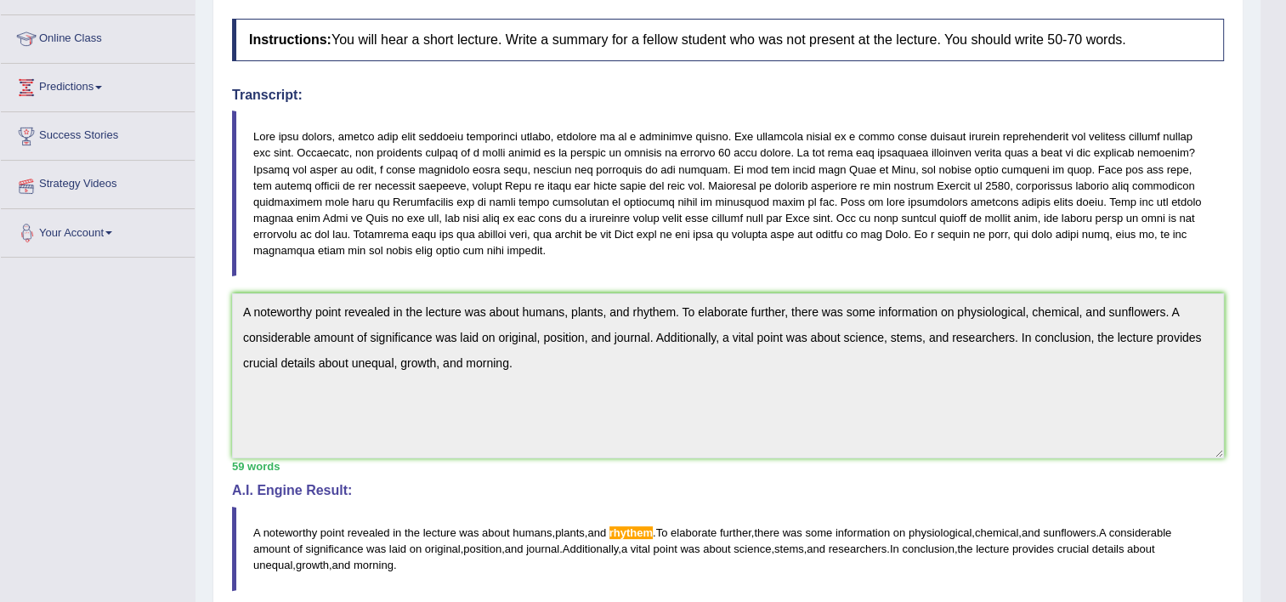
scroll to position [218, 0]
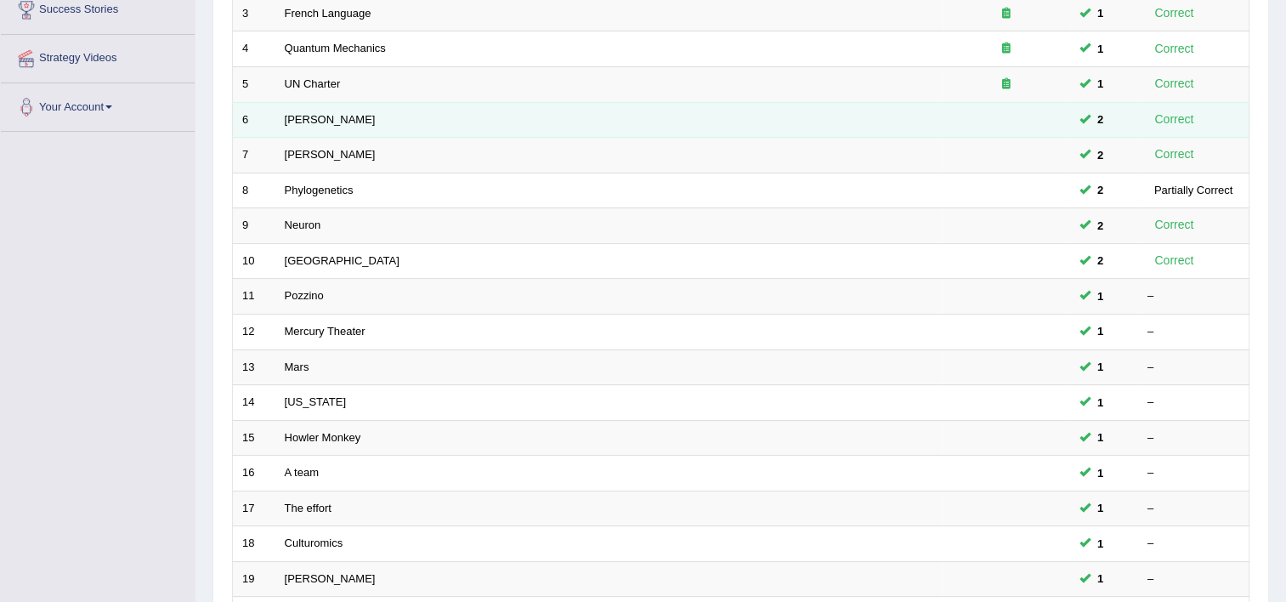
scroll to position [519, 0]
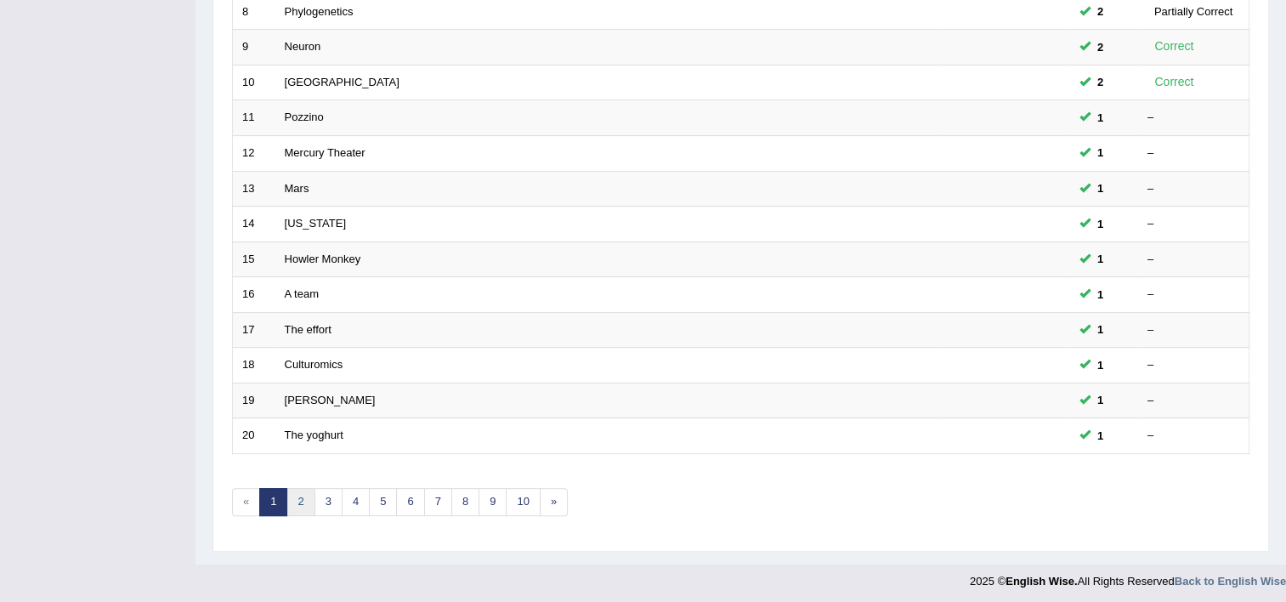
click at [300, 505] on link "2" at bounding box center [301, 502] width 28 height 28
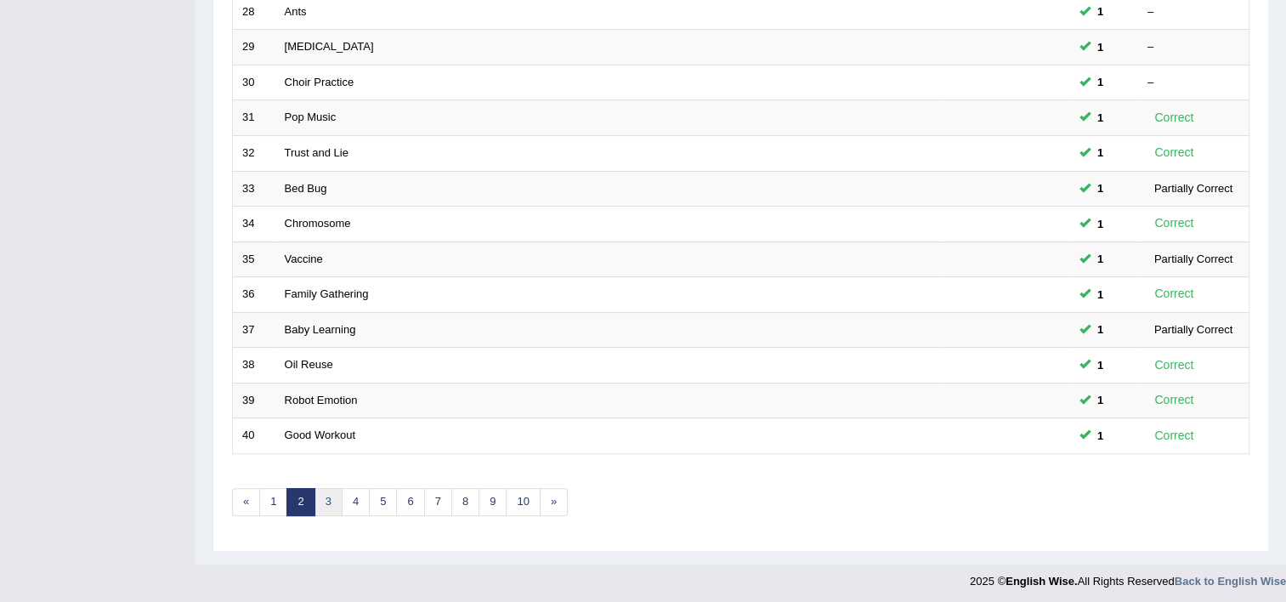
click at [321, 491] on link "3" at bounding box center [329, 502] width 28 height 28
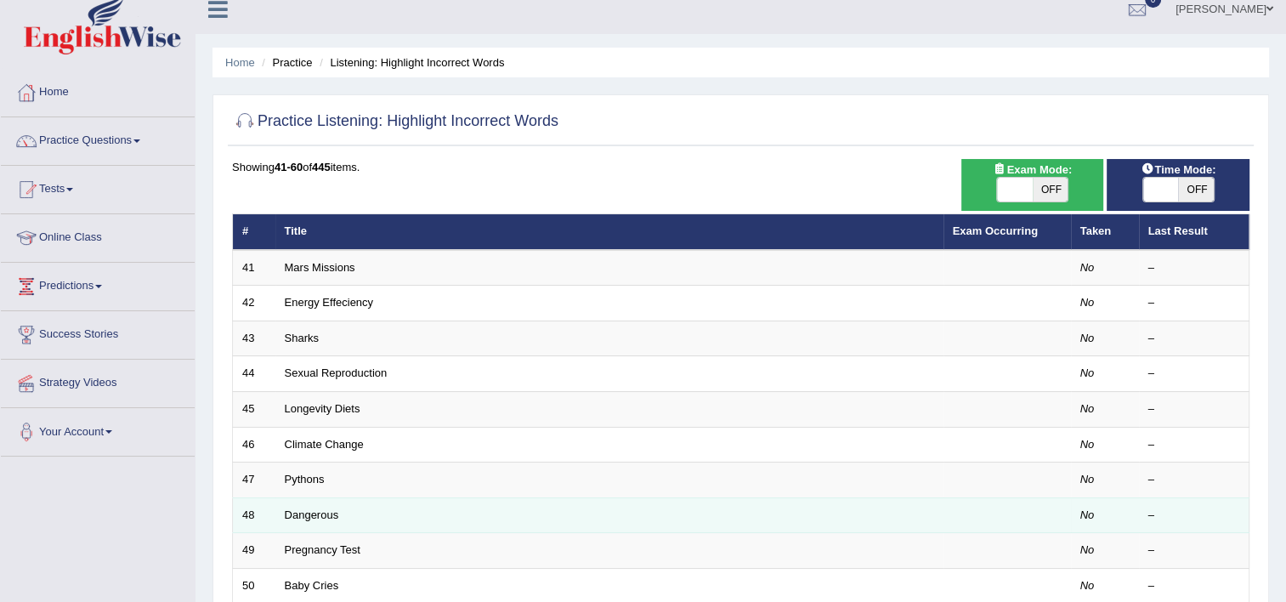
scroll to position [9, 0]
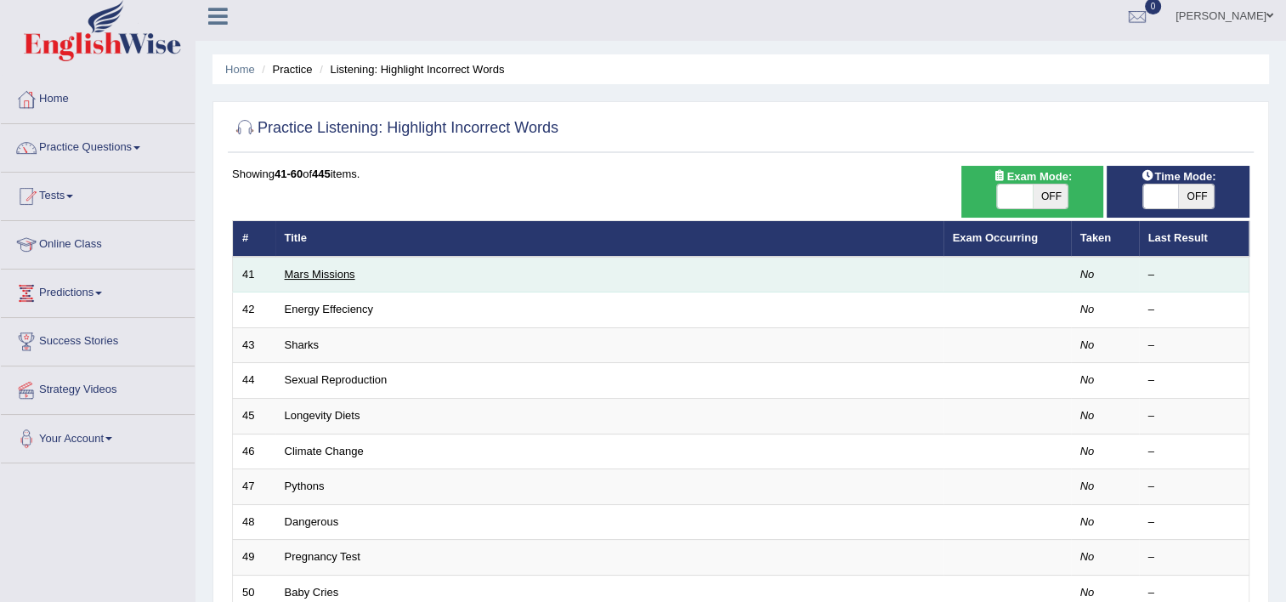
click at [298, 270] on link "Mars Missions" at bounding box center [320, 274] width 71 height 13
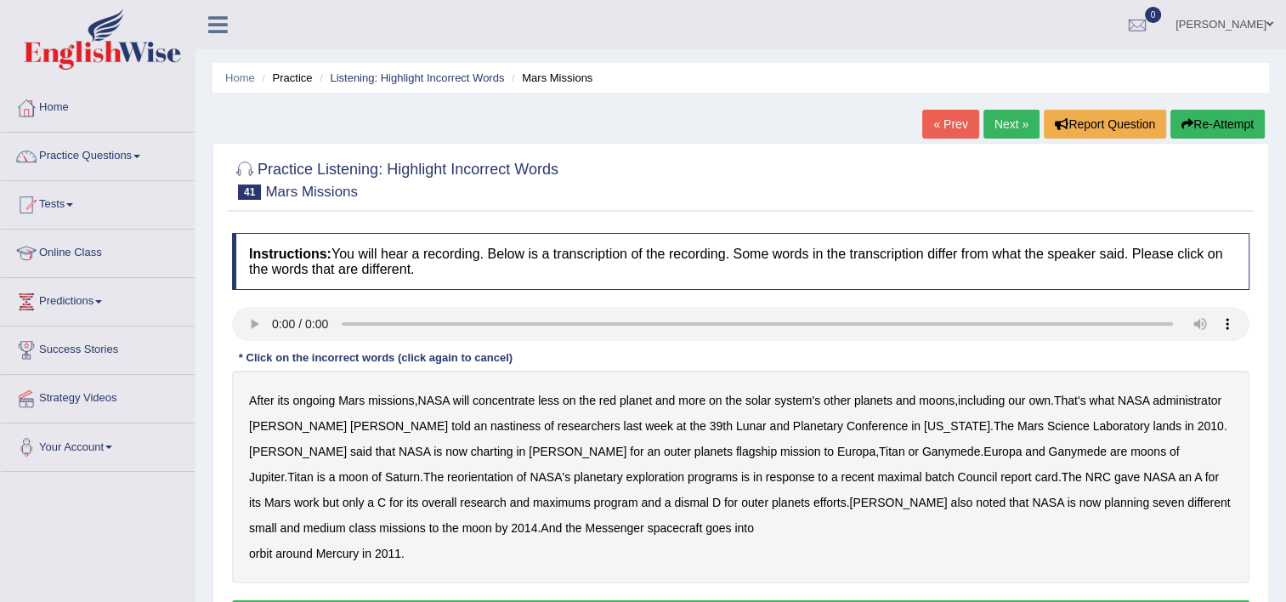
click at [491, 428] on b "nastiness" at bounding box center [516, 426] width 50 height 14
click at [471, 452] on b "charting" at bounding box center [492, 452] width 43 height 14
click at [877, 474] on b "maximal" at bounding box center [899, 477] width 44 height 14
click at [533, 502] on b "maximums" at bounding box center [562, 503] width 58 height 14
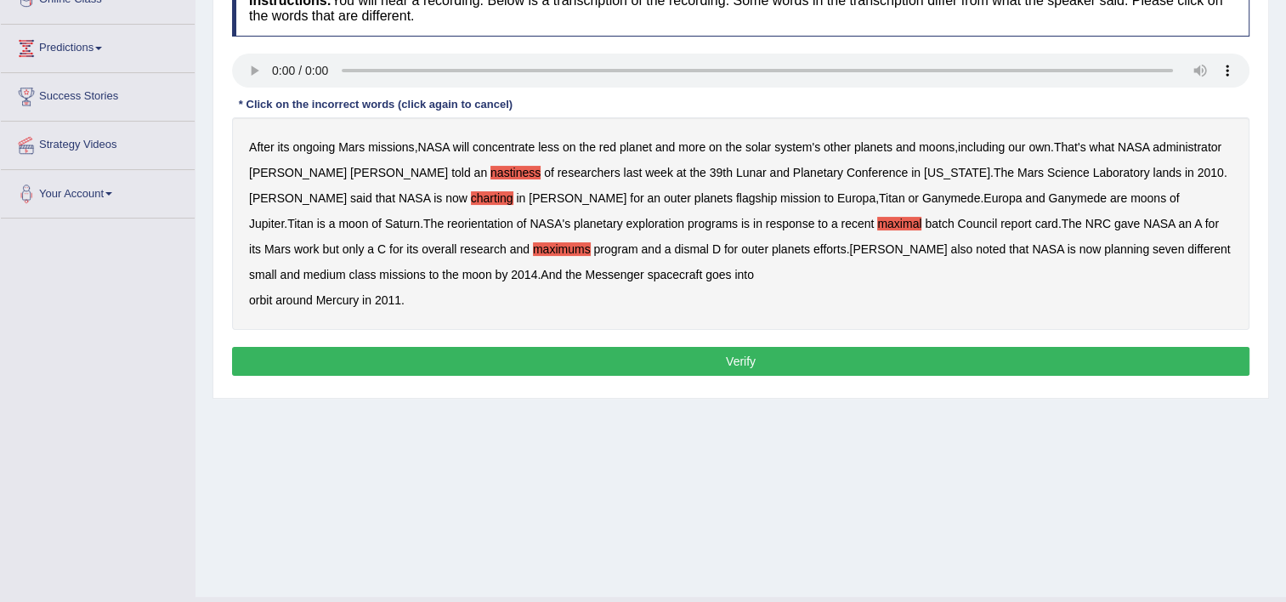
scroll to position [255, 0]
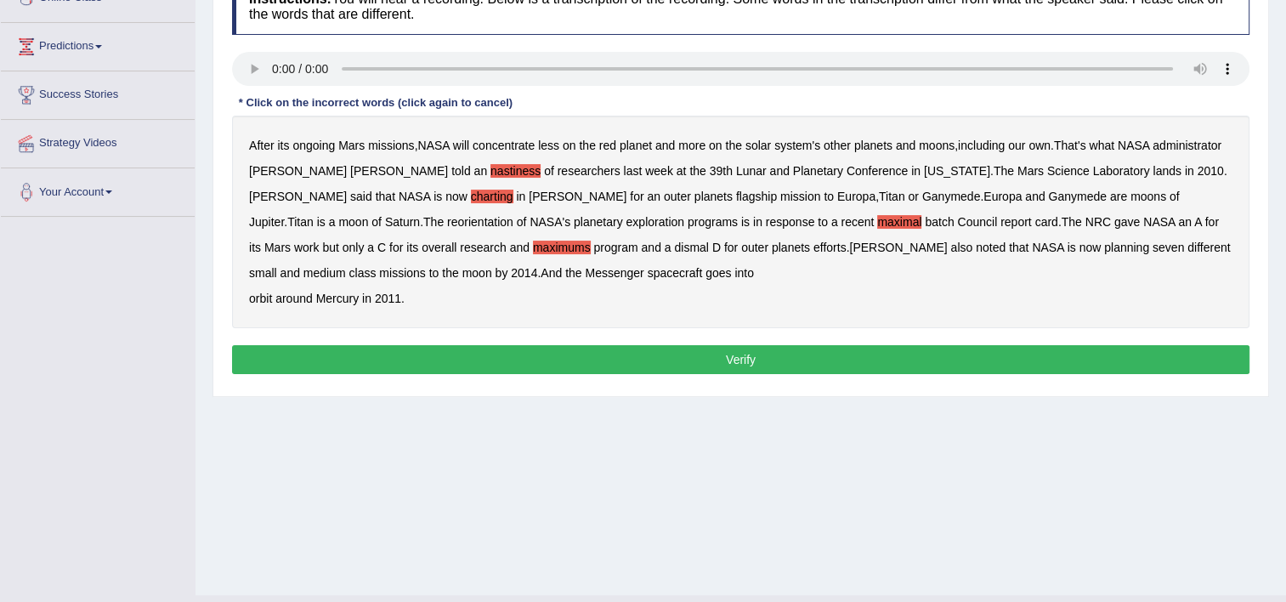
click at [582, 365] on button "Verify" at bounding box center [741, 359] width 1018 height 29
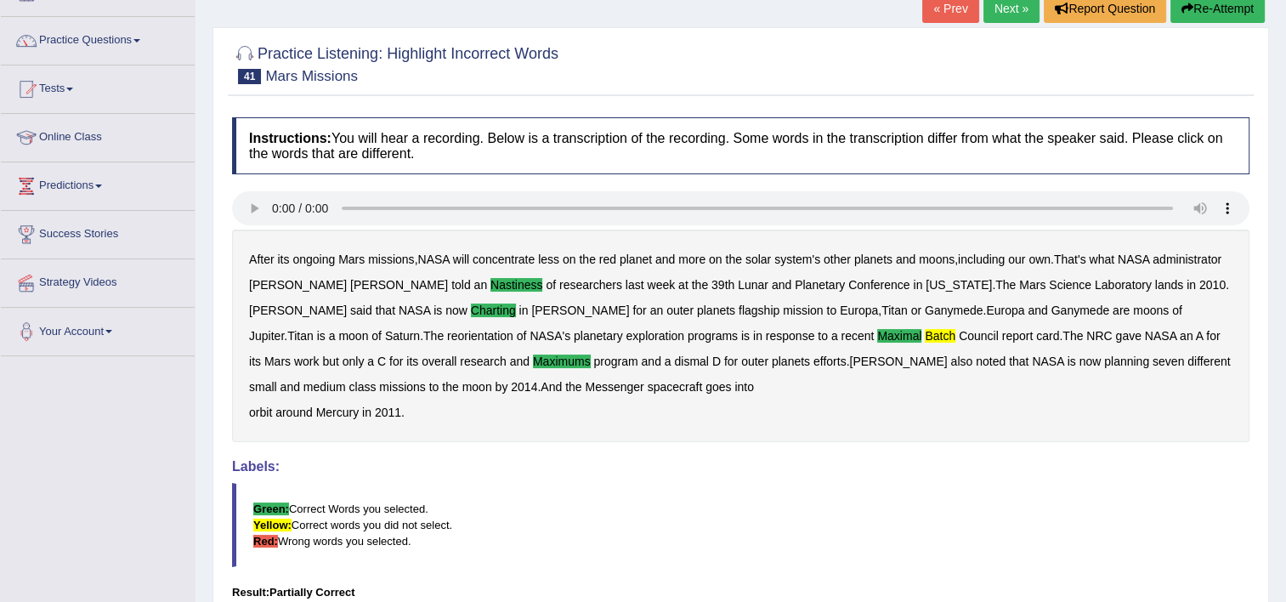
scroll to position [0, 0]
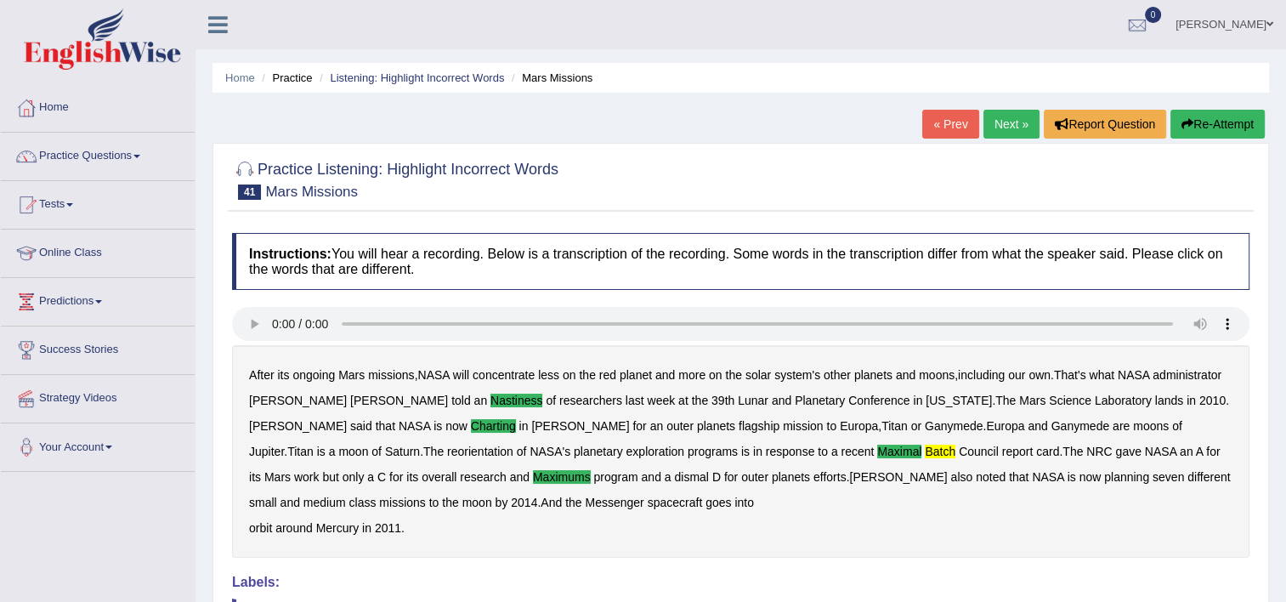
click at [989, 127] on link "Next »" at bounding box center [1012, 124] width 56 height 29
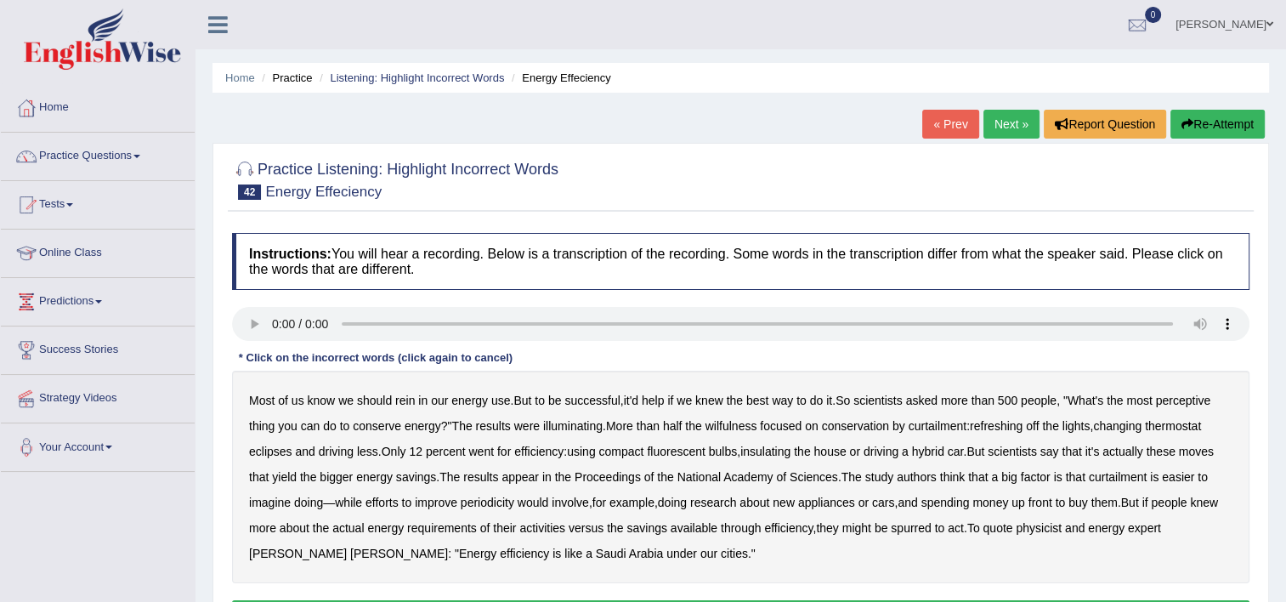
click at [498, 400] on b "use" at bounding box center [501, 401] width 20 height 14
click at [1192, 394] on b "perceptive" at bounding box center [1183, 401] width 55 height 14
click at [736, 421] on b "wilfulness" at bounding box center [732, 426] width 52 height 14
click at [993, 421] on b "refreshing" at bounding box center [996, 426] width 53 height 14
click at [273, 449] on b "eclipses" at bounding box center [270, 452] width 43 height 14
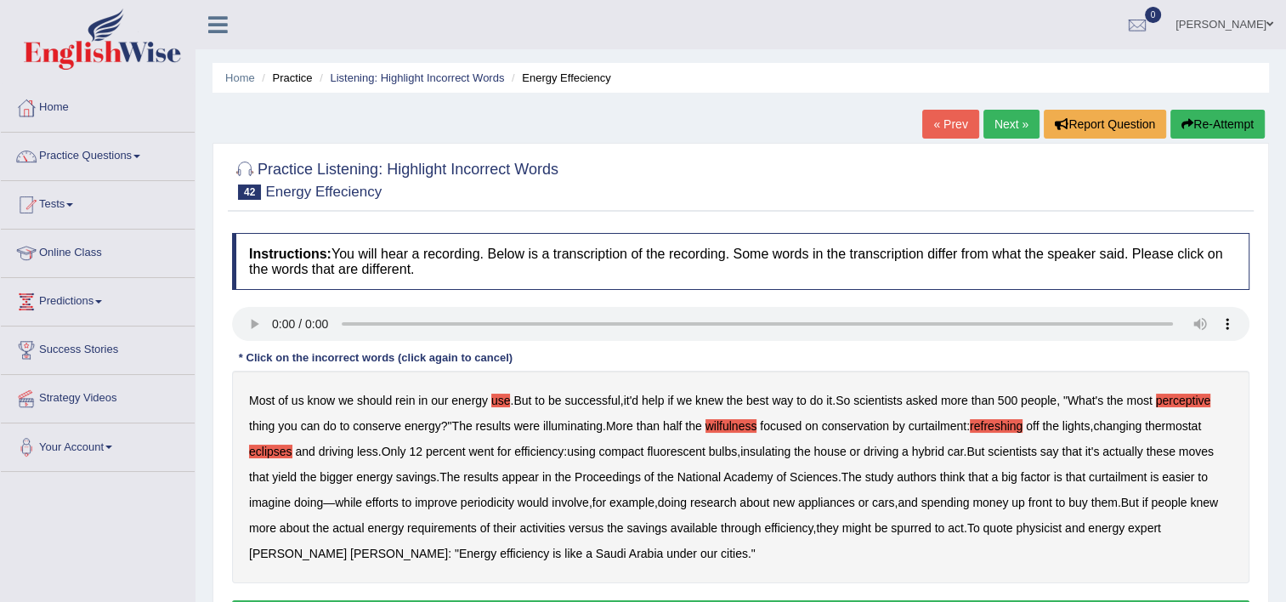
click at [501, 502] on b "periodicity" at bounding box center [488, 503] width 54 height 14
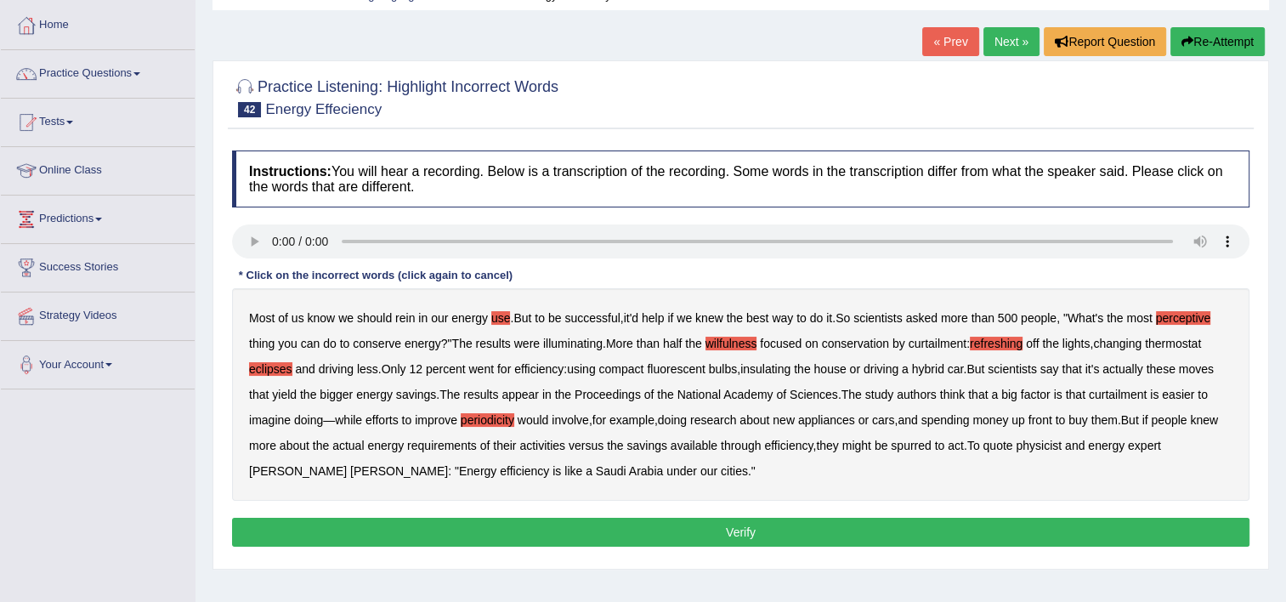
scroll to position [170, 0]
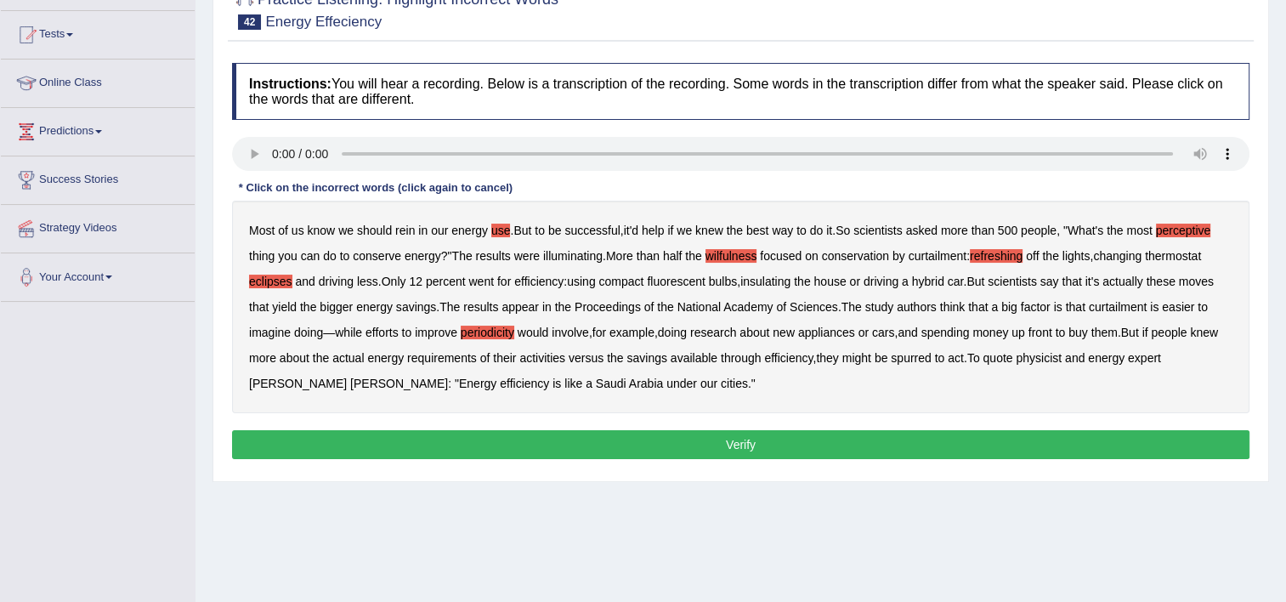
click at [966, 448] on button "Verify" at bounding box center [741, 444] width 1018 height 29
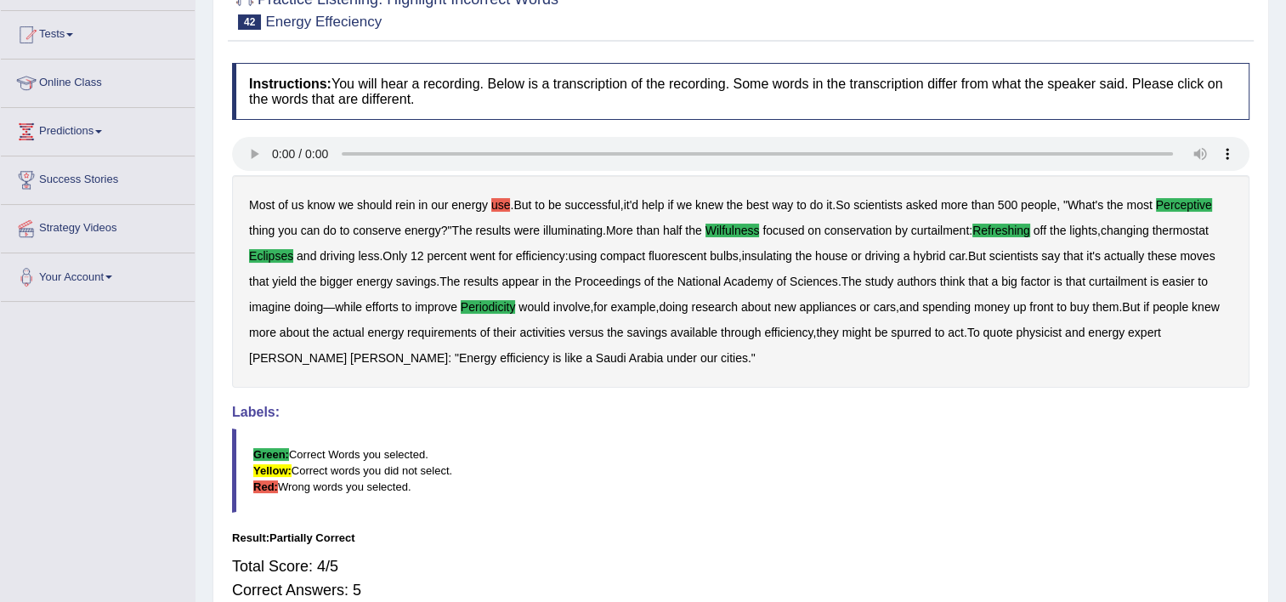
click at [497, 204] on b "use" at bounding box center [501, 205] width 20 height 14
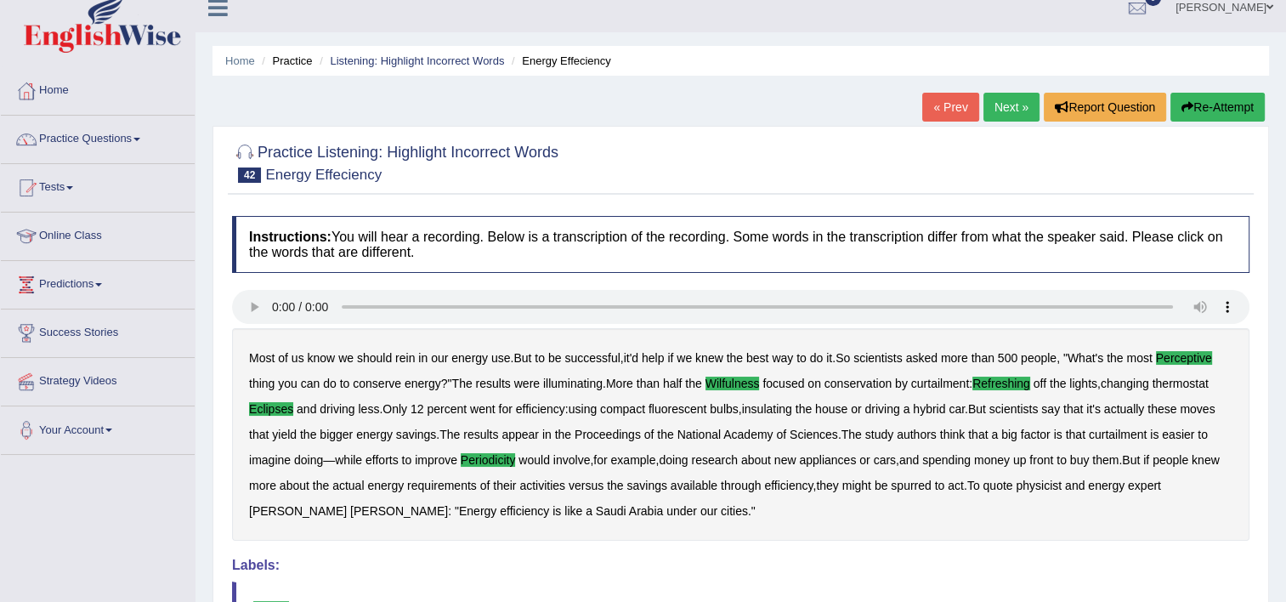
scroll to position [0, 0]
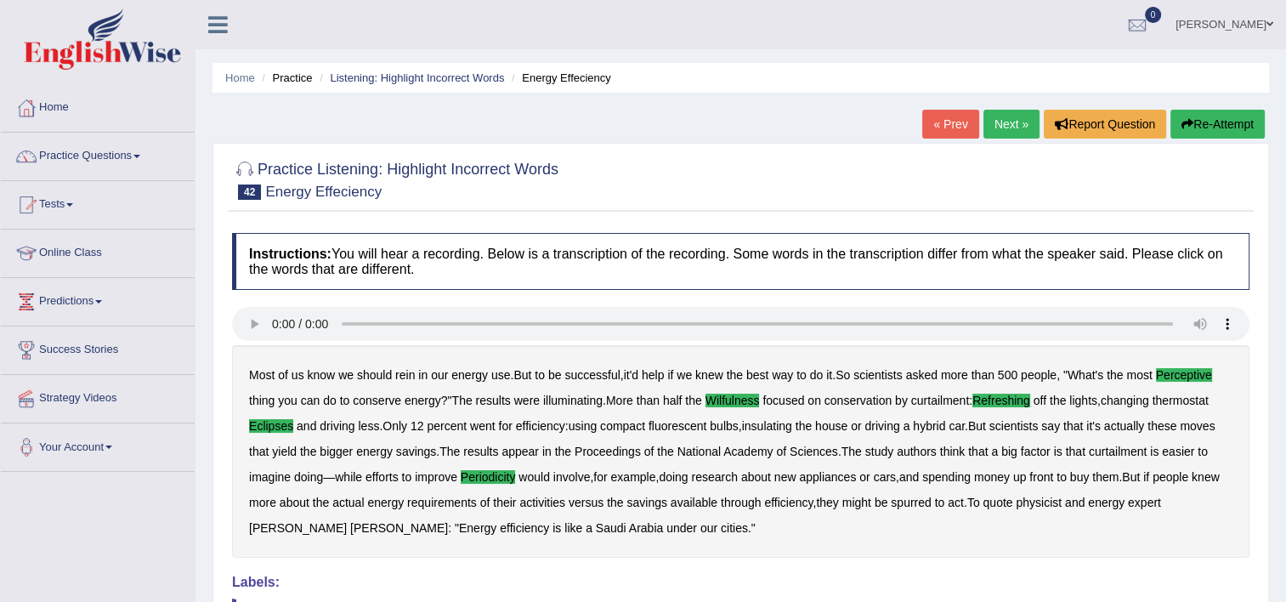
click at [1014, 129] on link "Next »" at bounding box center [1012, 124] width 56 height 29
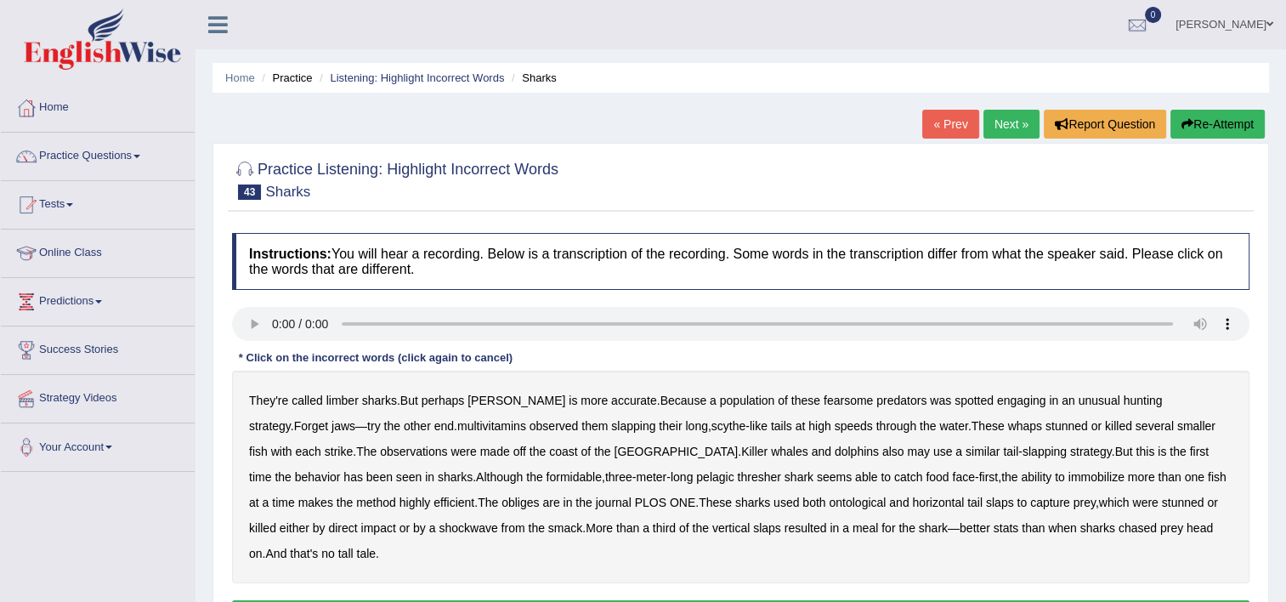
click at [335, 383] on div "They're called limber sharks . But perhaps [PERSON_NAME] is more accurate . Bec…" at bounding box center [741, 477] width 1018 height 213
click at [337, 396] on b "limber" at bounding box center [342, 401] width 32 height 14
click at [457, 429] on b "multivitamins" at bounding box center [491, 426] width 69 height 14
click at [502, 505] on b "obliges" at bounding box center [520, 503] width 37 height 14
click at [829, 501] on b "ontological" at bounding box center [857, 503] width 57 height 14
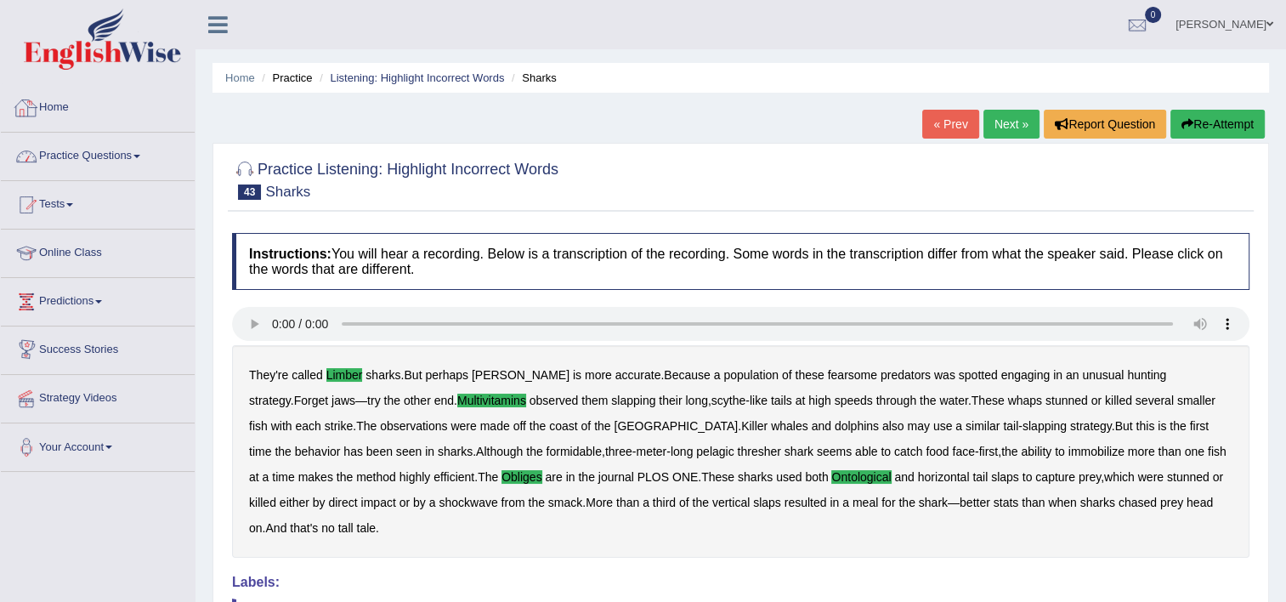
click at [122, 157] on link "Practice Questions" at bounding box center [98, 154] width 194 height 43
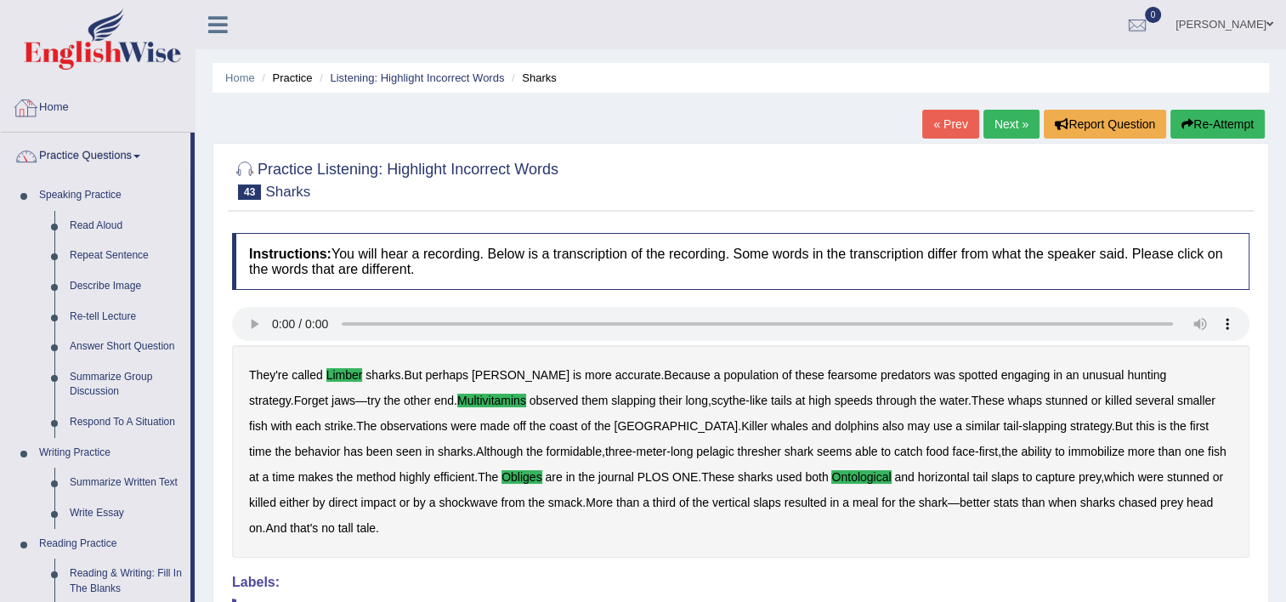
click at [65, 120] on link "Home" at bounding box center [98, 105] width 194 height 43
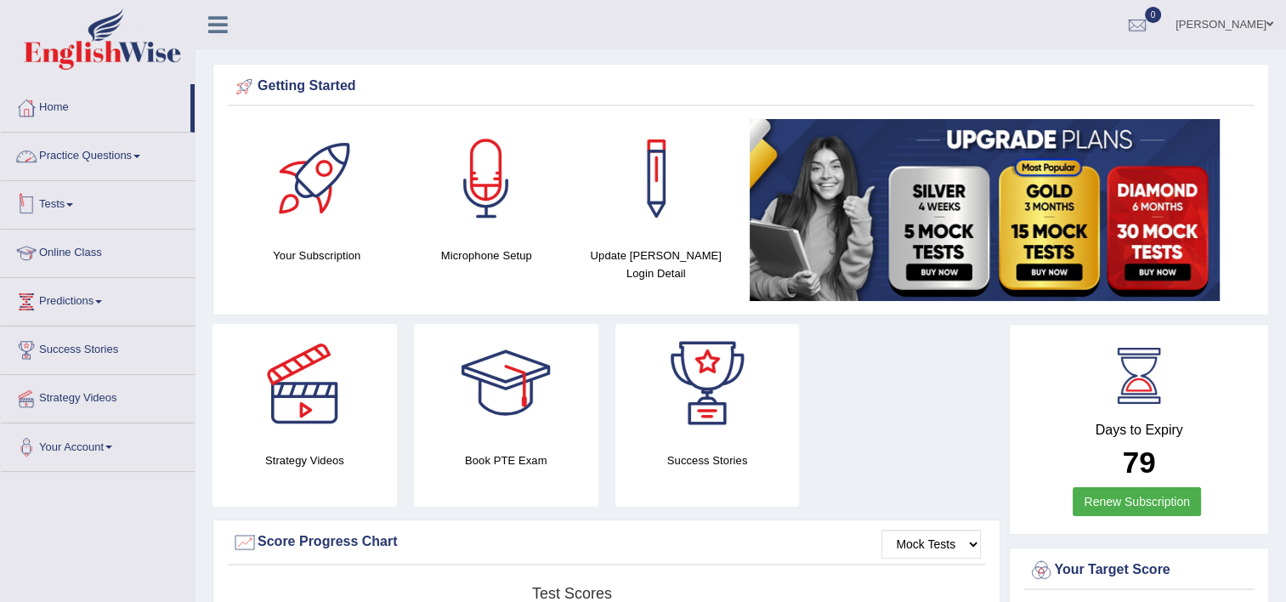
click at [71, 208] on link "Tests" at bounding box center [98, 202] width 194 height 43
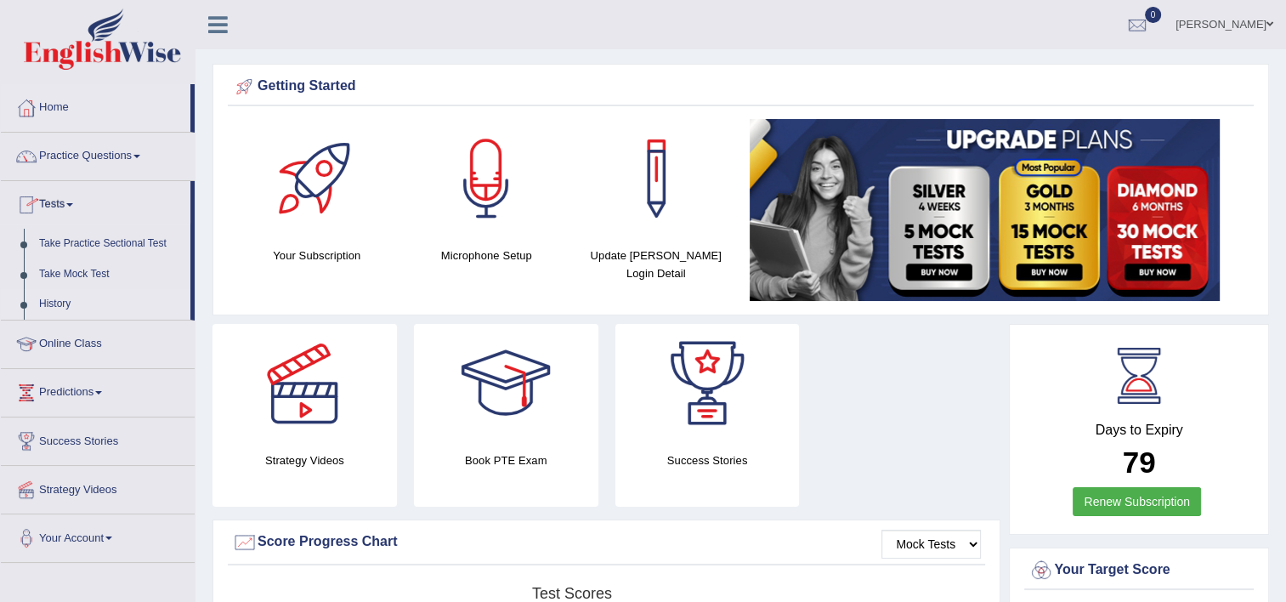
click at [64, 304] on link "History" at bounding box center [110, 304] width 159 height 31
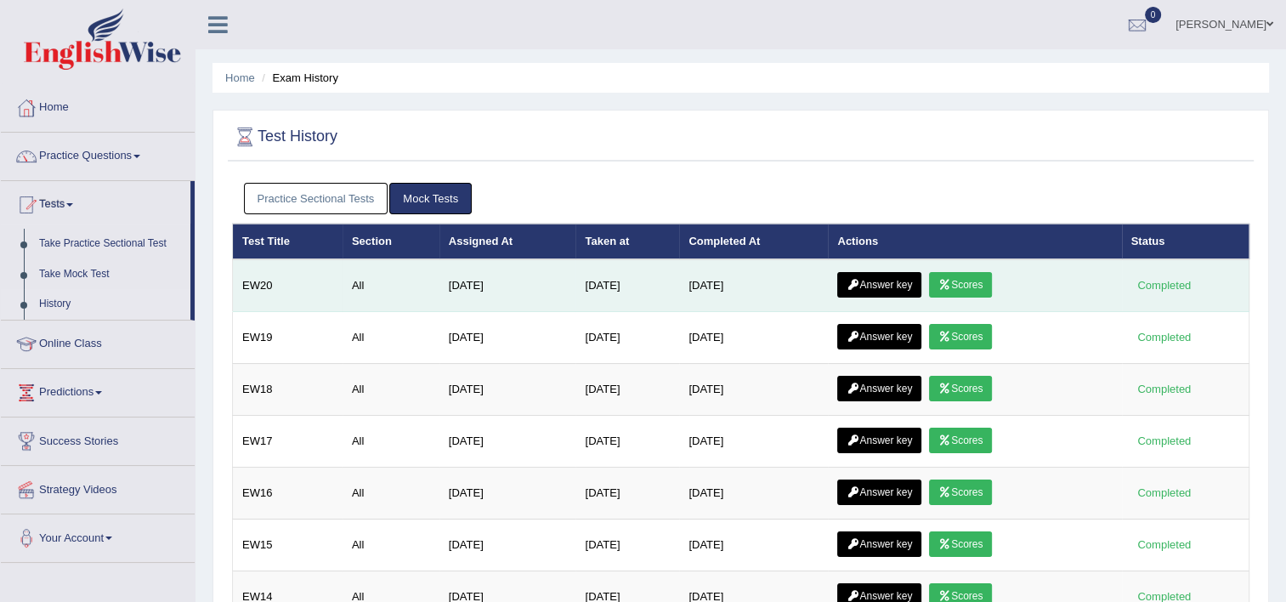
click at [905, 281] on link "Answer key" at bounding box center [879, 285] width 84 height 26
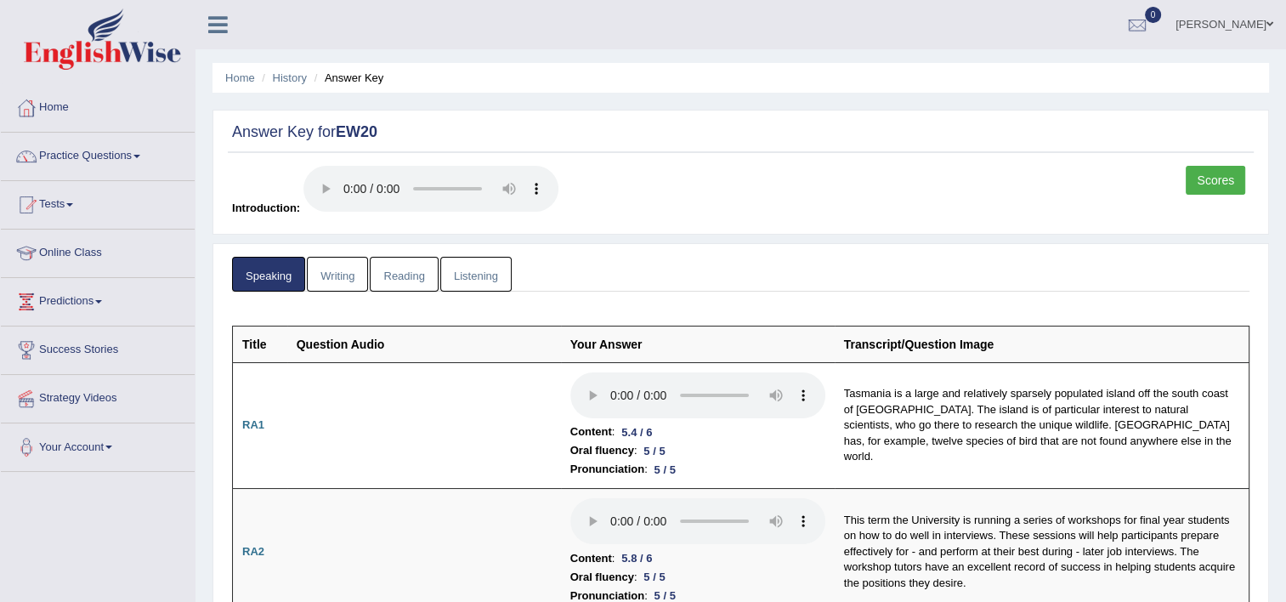
click at [1220, 158] on div "Answer Key for EW20 Scores Introduction:" at bounding box center [741, 172] width 1057 height 125
click at [1208, 177] on link "Scores" at bounding box center [1216, 180] width 60 height 29
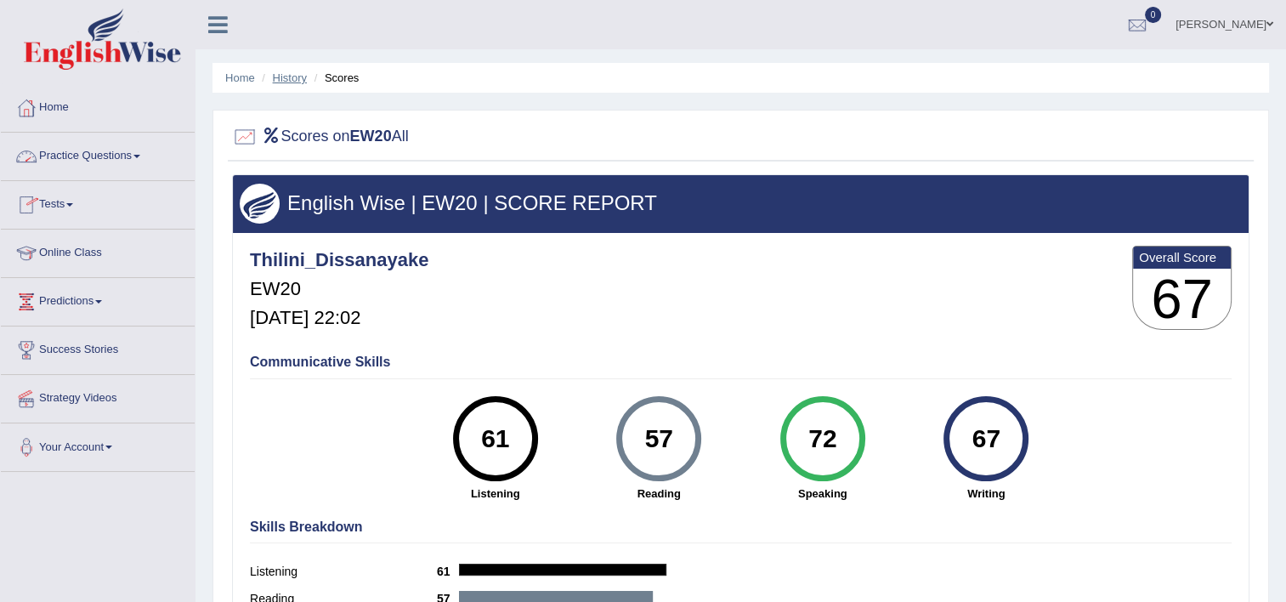
click at [306, 80] on link "History" at bounding box center [290, 77] width 34 height 13
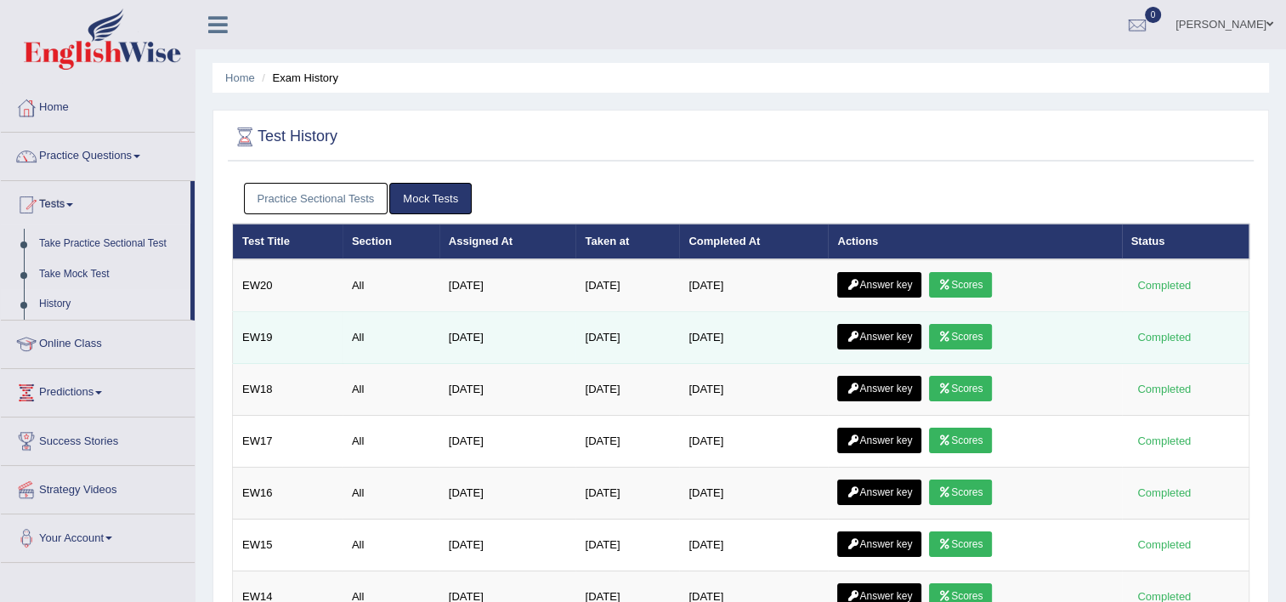
click at [969, 333] on link "Scores" at bounding box center [960, 337] width 63 height 26
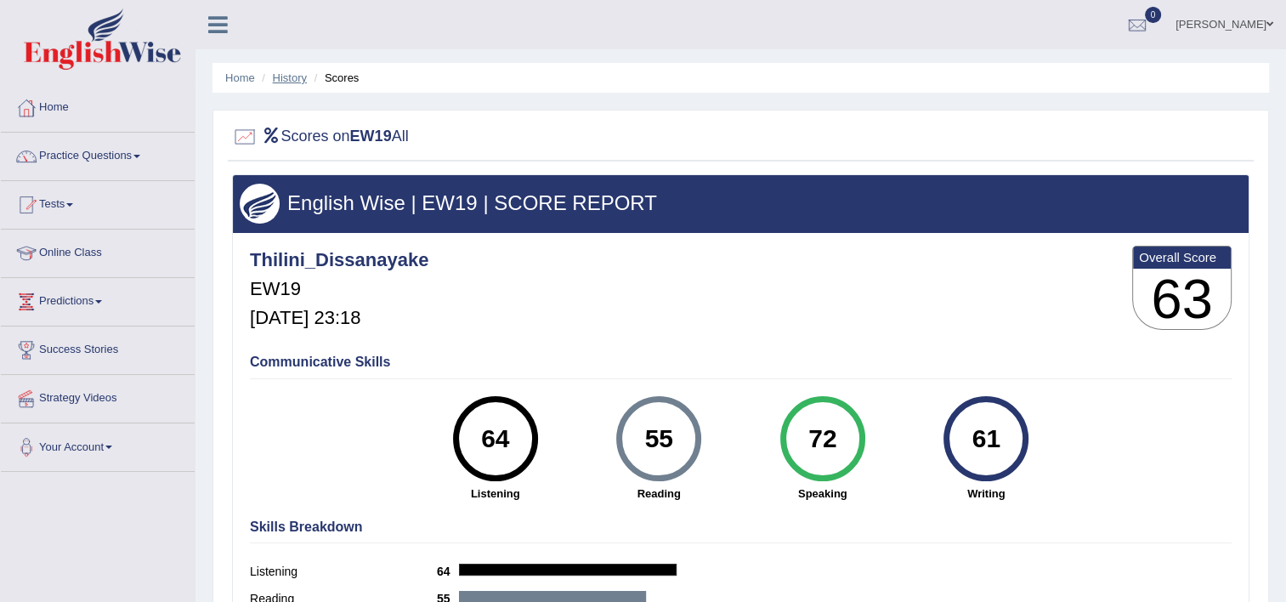
click at [288, 71] on link "History" at bounding box center [290, 77] width 34 height 13
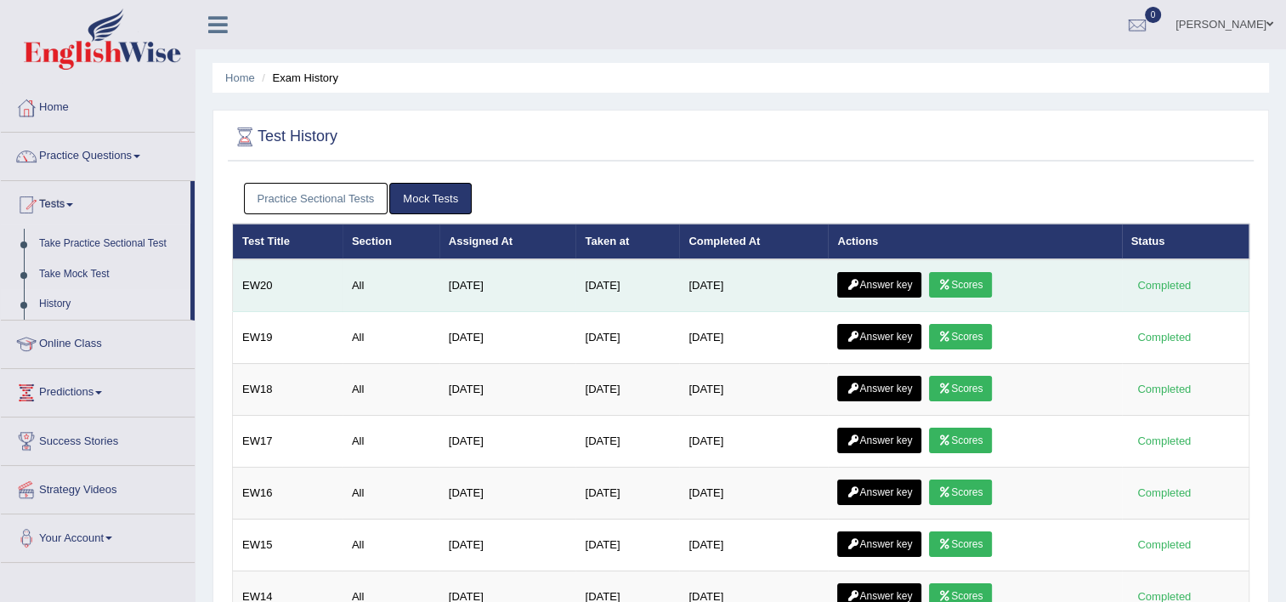
click at [972, 286] on link "Scores" at bounding box center [960, 285] width 63 height 26
